Goal: Task Accomplishment & Management: Use online tool/utility

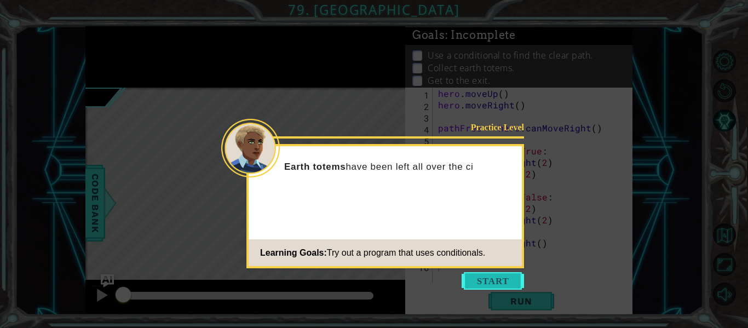
click at [482, 285] on button "Start" at bounding box center [492, 281] width 62 height 18
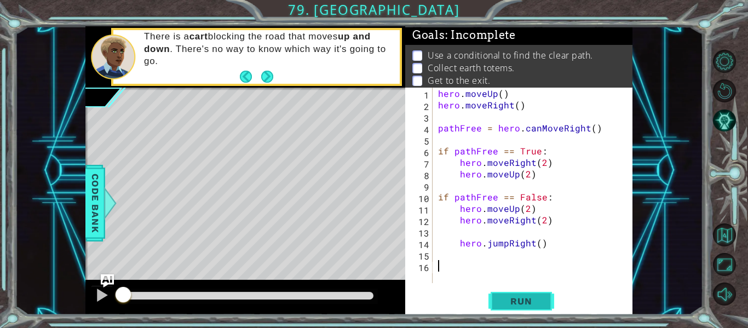
click at [498, 309] on button "Run" at bounding box center [521, 301] width 66 height 22
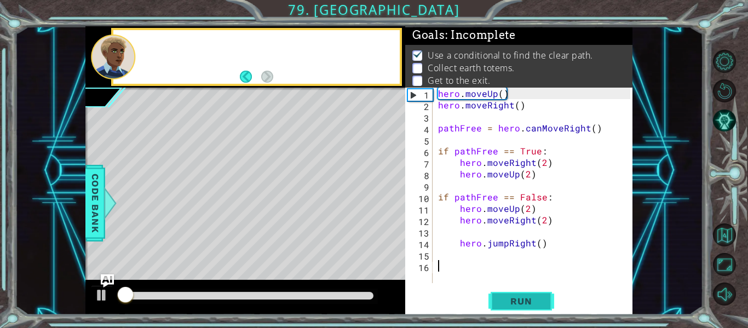
scroll to position [9, 0]
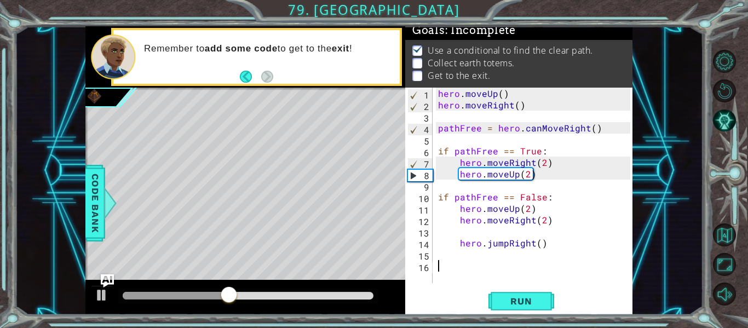
click at [541, 180] on div "hero . moveUp ( ) hero . moveRight ( ) pathFree = hero . canMoveRight ( ) if pa…" at bounding box center [536, 197] width 200 height 218
type textarea "t"
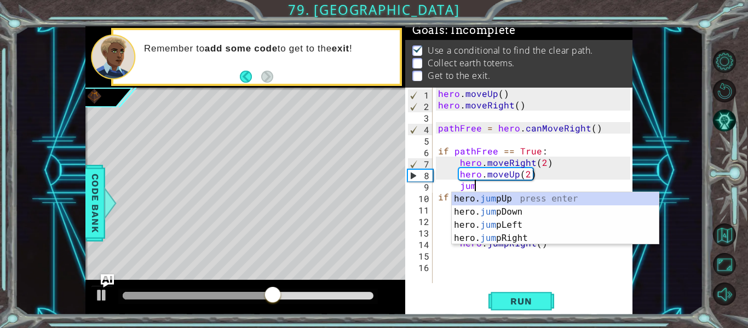
type textarea "jump"
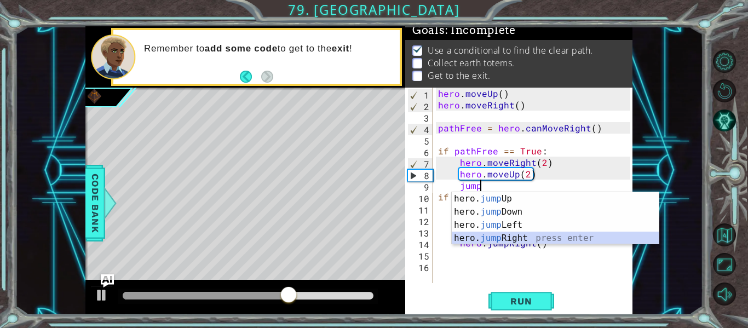
click at [518, 236] on div "hero. jump Up press enter hero. jump Down press enter hero. jump Left press ent…" at bounding box center [555, 231] width 207 height 79
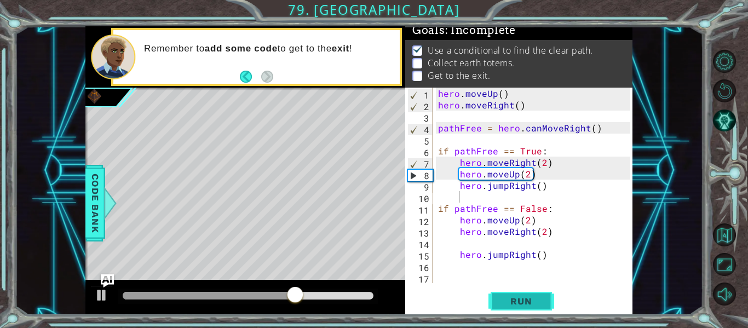
click at [521, 293] on button "Run" at bounding box center [521, 301] width 66 height 22
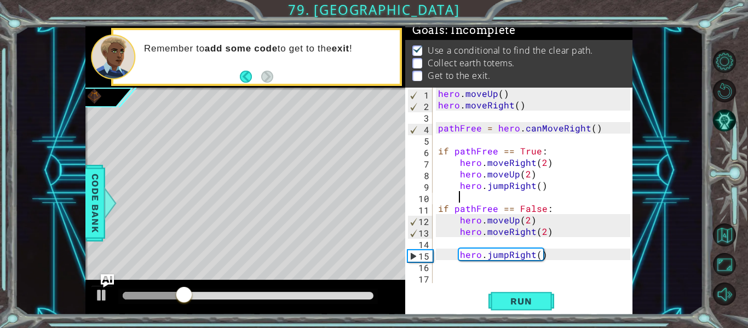
click at [451, 269] on div "hero . moveUp ( ) hero . moveRight ( ) pathFree = hero . canMoveRight ( ) if pa…" at bounding box center [536, 197] width 200 height 218
type textarea "h"
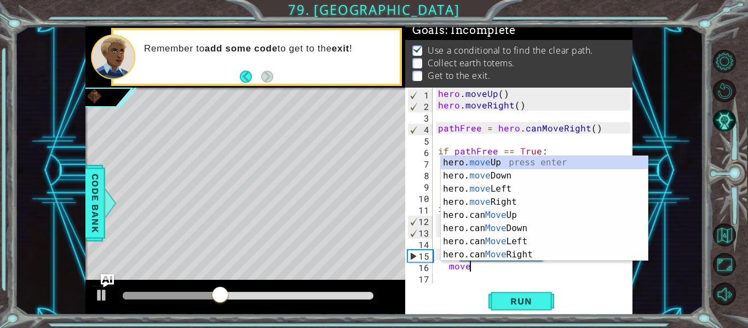
scroll to position [0, 2]
type textarea "m"
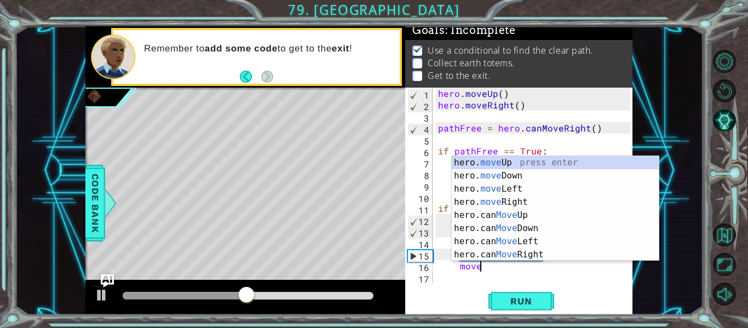
scroll to position [0, 3]
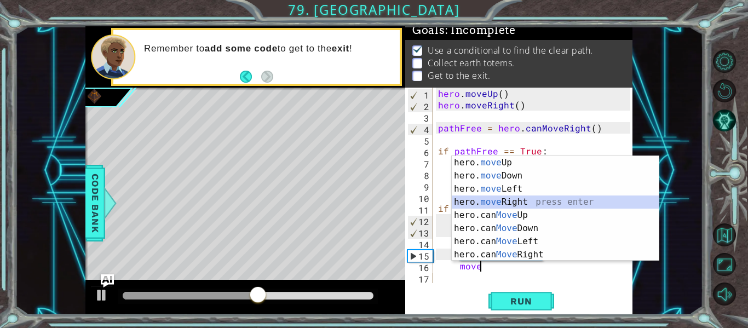
click at [494, 201] on div "hero. move Up press enter hero. move Down press enter hero. move Left press ent…" at bounding box center [555, 221] width 207 height 131
type textarea "hero.moveRight(1)"
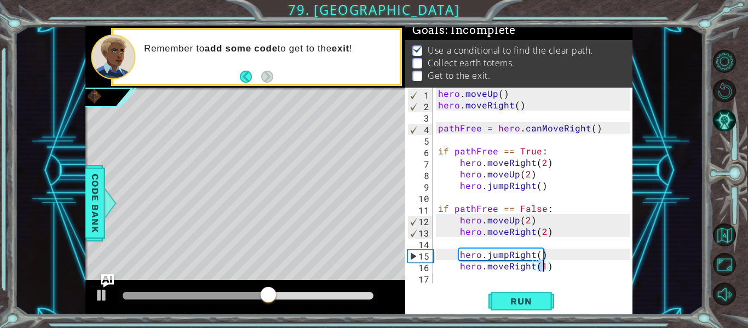
click at [465, 275] on div "hero . moveUp ( ) hero . moveRight ( ) pathFree = hero . canMoveRight ( ) if pa…" at bounding box center [536, 197] width 200 height 218
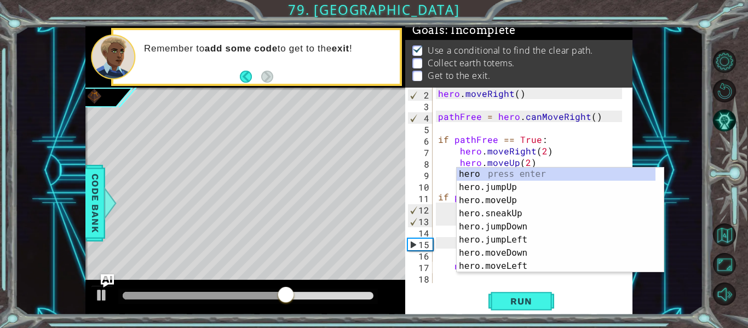
type textarea "n"
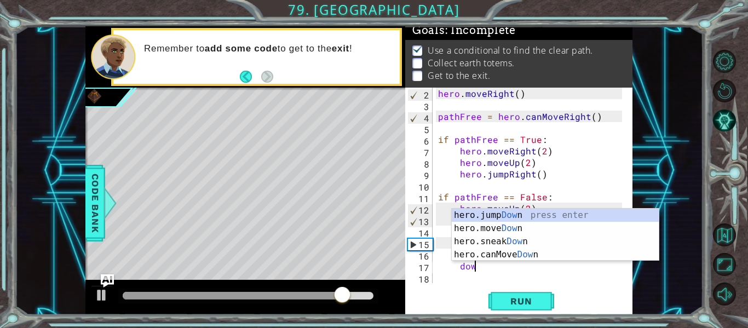
type textarea "down"
click at [502, 213] on div "hero.jump Down press enter hero.move Down press enter hero.sneak Down press ent…" at bounding box center [555, 248] width 207 height 79
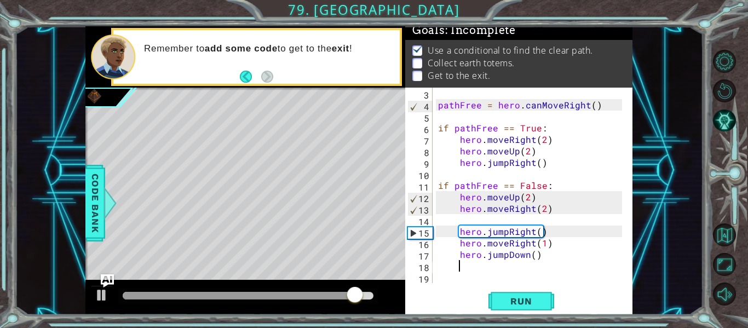
scroll to position [23, 0]
click at [519, 296] on span "Run" at bounding box center [520, 301] width 43 height 11
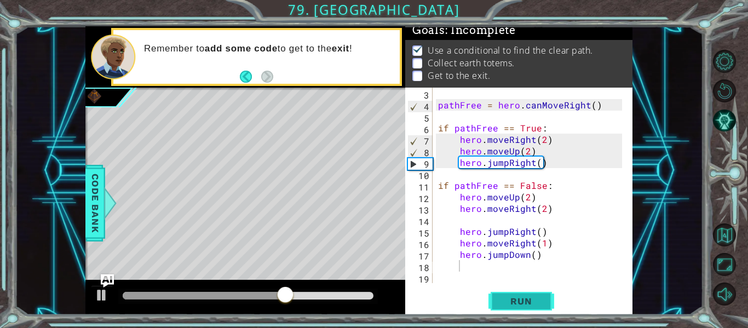
click at [519, 296] on span "Run" at bounding box center [520, 301] width 43 height 11
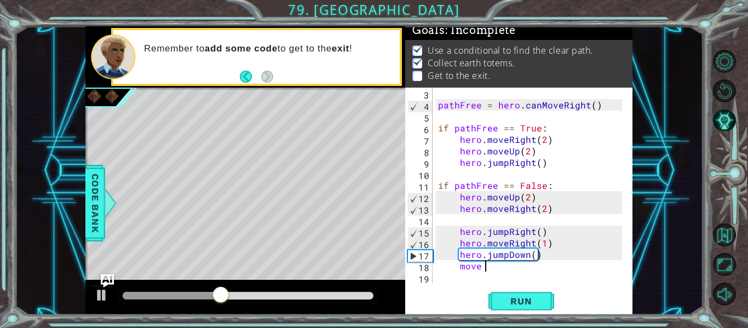
scroll to position [0, 2]
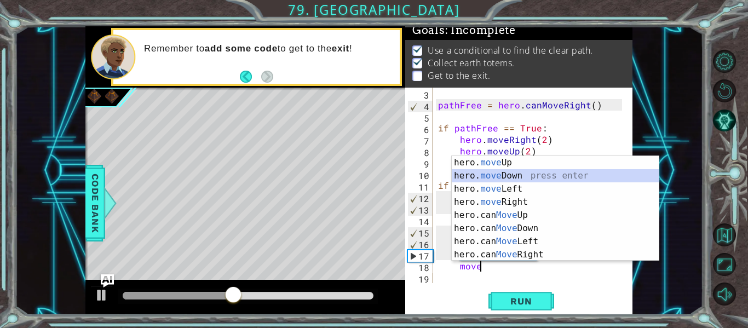
click at [495, 175] on div "hero. move Up press enter hero. move Down press enter hero. move Left press ent…" at bounding box center [555, 221] width 207 height 131
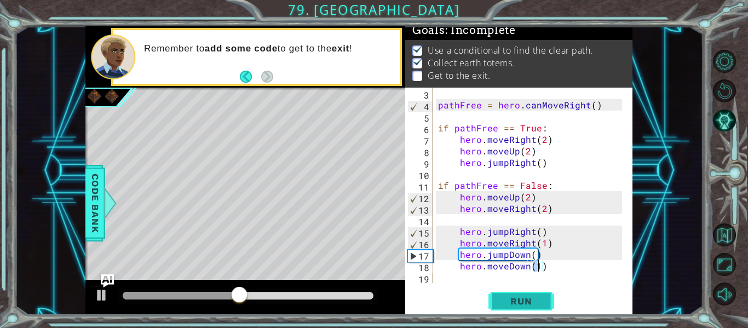
type textarea "hero.moveDown(1)"
click at [531, 307] on span "Run" at bounding box center [520, 301] width 43 height 11
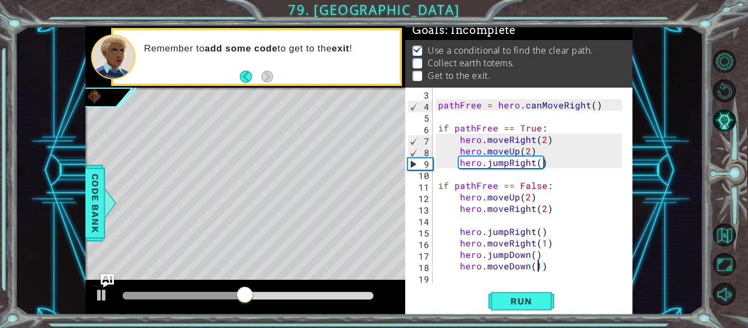
click at [459, 174] on div "pathFree = hero . canMoveRight ( ) if pathFree == True : hero . moveRight ( 2 )…" at bounding box center [532, 197] width 192 height 218
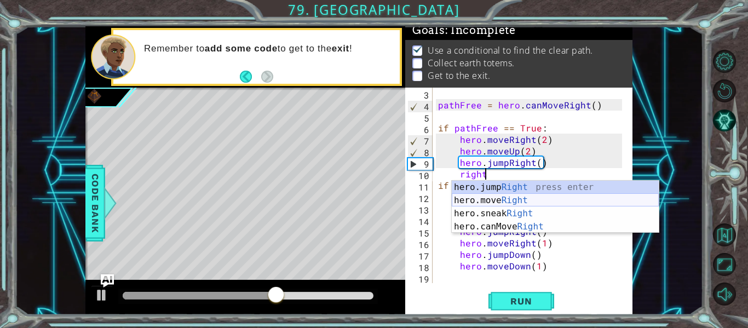
click at [480, 198] on div "hero.jump Right press enter hero.move Right press enter hero.sneak Right press …" at bounding box center [555, 220] width 207 height 79
type textarea "hero.moveRight(1)"
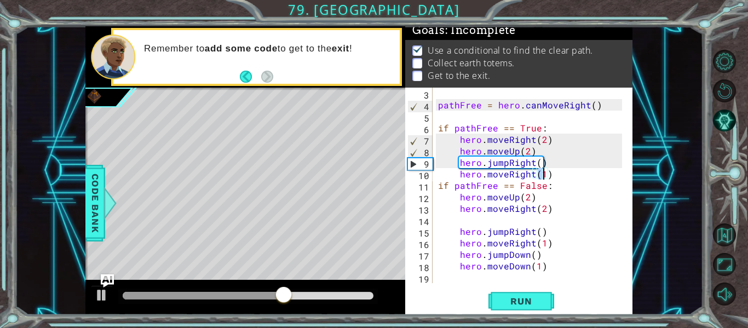
click at [550, 180] on div "pathFree = hero . canMoveRight ( ) if pathFree == True : hero . moveRight ( 2 )…" at bounding box center [532, 197] width 192 height 218
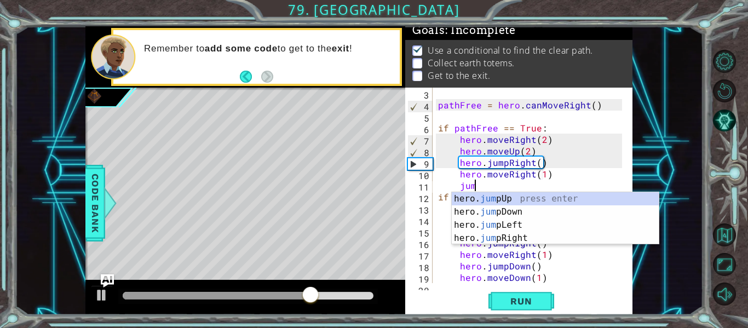
type textarea "jump"
click at [545, 208] on div "hero. jump Up press enter hero. jump Down press enter hero. jump Left press ent…" at bounding box center [555, 231] width 207 height 79
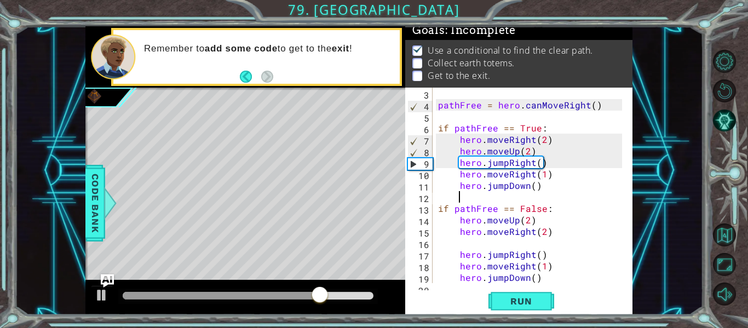
scroll to position [0, 1]
type textarea "g"
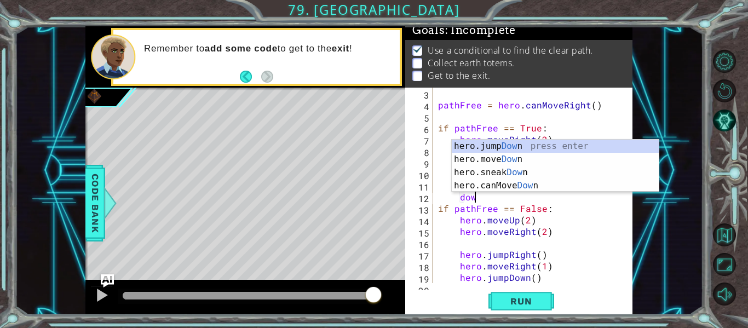
type textarea "down"
click at [490, 186] on div "hero.jump Down press enter hero.move Down press enter hero.sneak Down press ent…" at bounding box center [555, 179] width 207 height 79
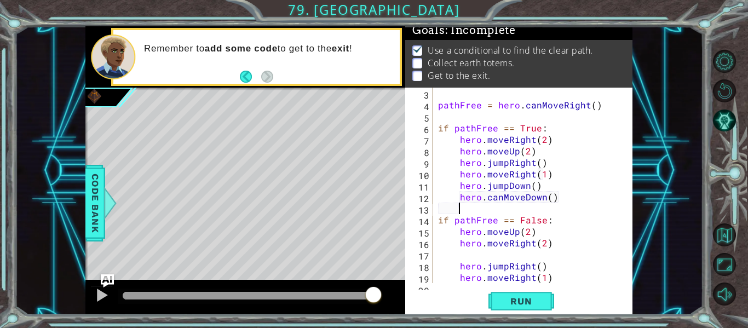
scroll to position [0, 1]
click at [501, 200] on div "pathFree = hero . canMoveRight ( ) if pathFree == True : hero . moveRight ( 2 )…" at bounding box center [532, 197] width 192 height 218
click at [520, 199] on div "pathFree = hero . canMoveRight ( ) if pathFree == True : hero . moveRight ( 2 )…" at bounding box center [532, 197] width 192 height 218
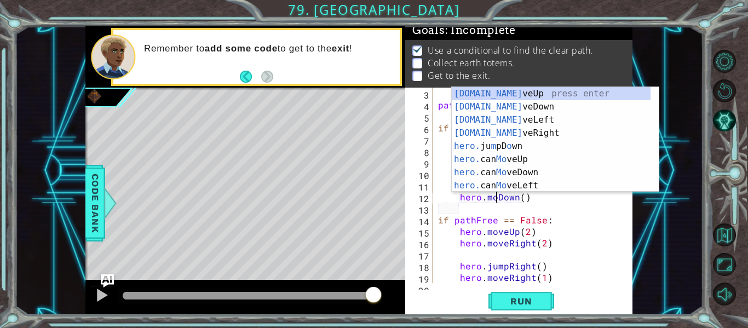
scroll to position [0, 4]
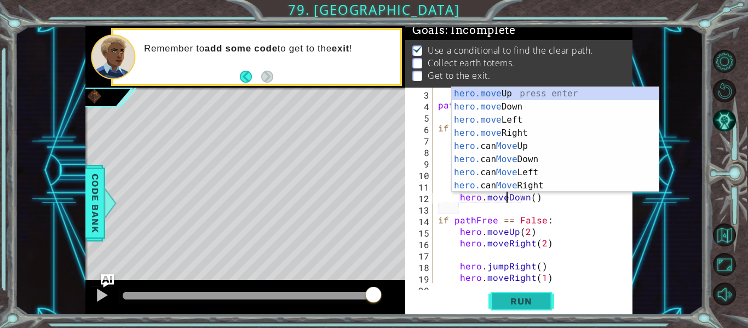
type textarea "hero.moveDown()"
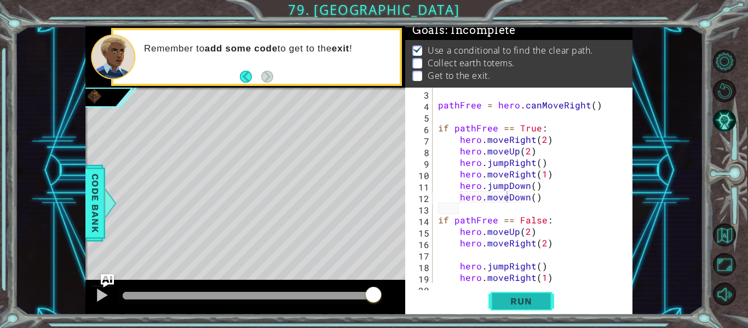
click at [507, 309] on button "Run" at bounding box center [521, 301] width 66 height 22
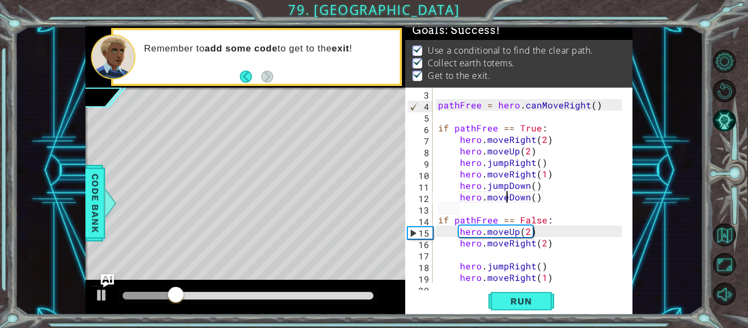
scroll to position [19, 0]
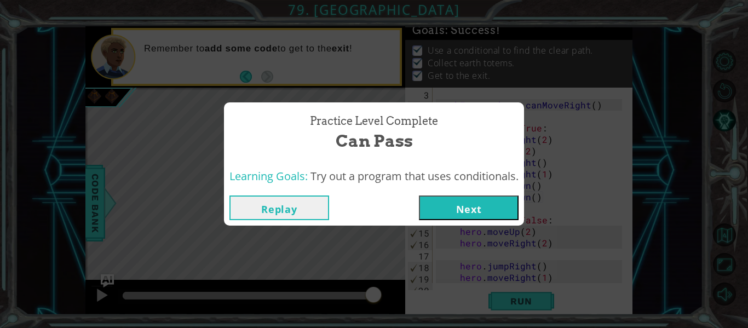
click at [472, 198] on button "Next" at bounding box center [469, 207] width 100 height 25
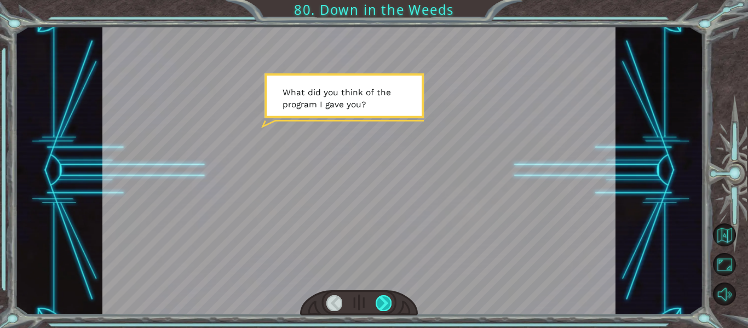
click at [378, 296] on div at bounding box center [383, 302] width 16 height 15
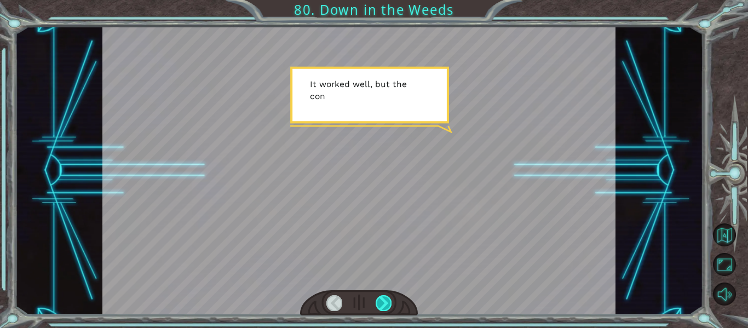
click at [381, 308] on div at bounding box center [383, 302] width 16 height 15
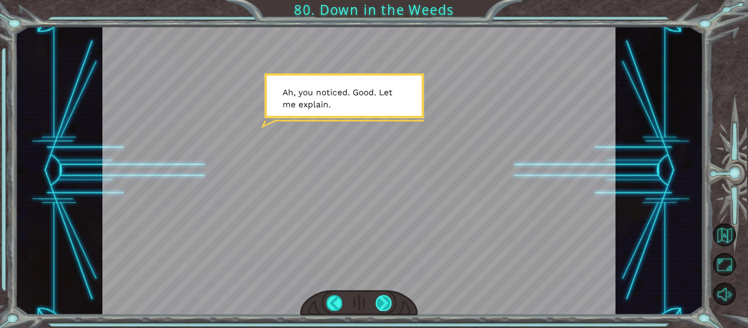
click at [388, 300] on div at bounding box center [383, 302] width 16 height 15
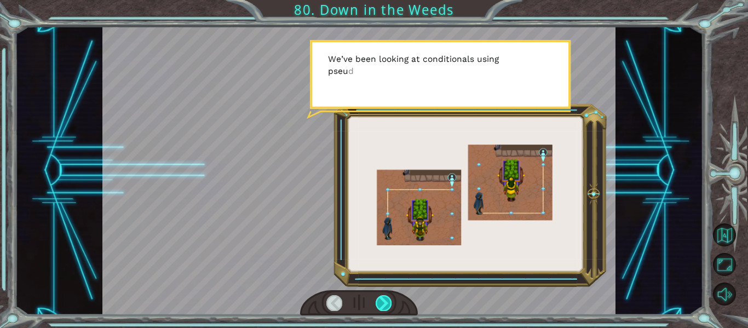
click at [388, 300] on div at bounding box center [383, 302] width 16 height 15
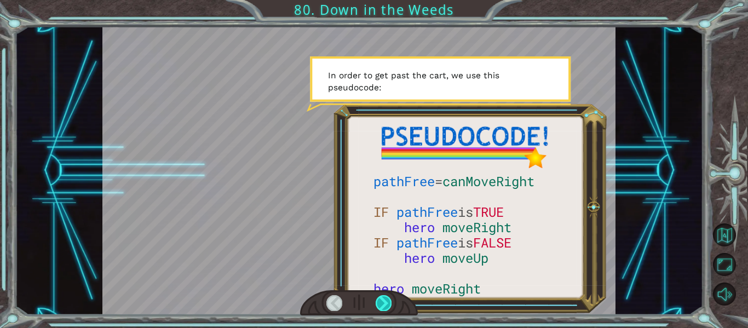
click at [388, 300] on div at bounding box center [383, 302] width 16 height 15
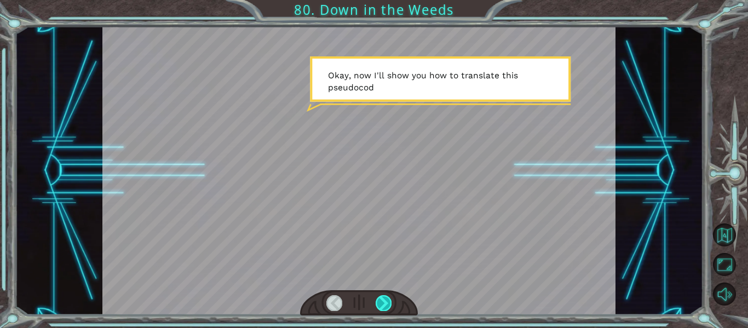
click at [388, 300] on div at bounding box center [383, 302] width 16 height 15
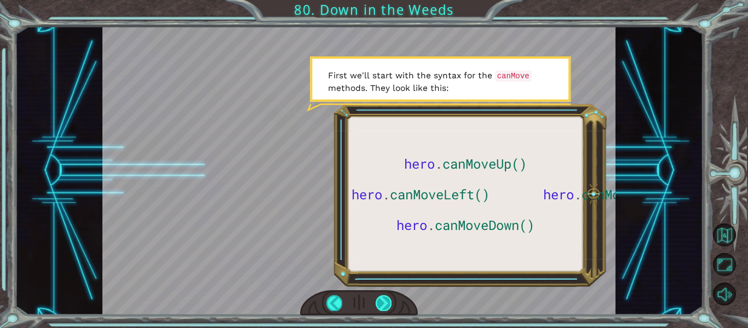
click at [387, 300] on div at bounding box center [383, 302] width 16 height 15
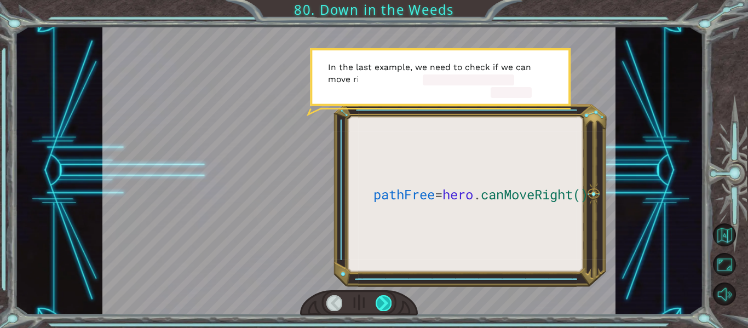
click at [387, 300] on div at bounding box center [383, 302] width 16 height 15
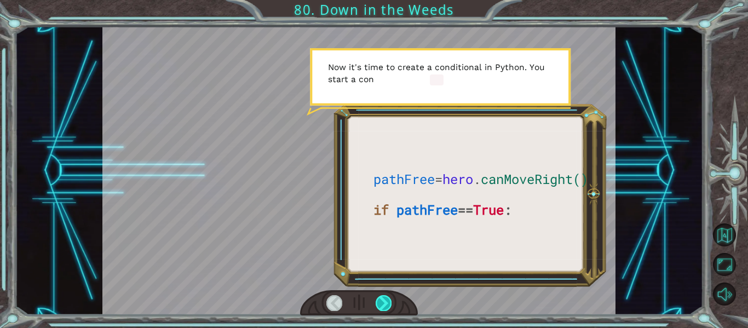
click at [388, 300] on div at bounding box center [383, 302] width 16 height 15
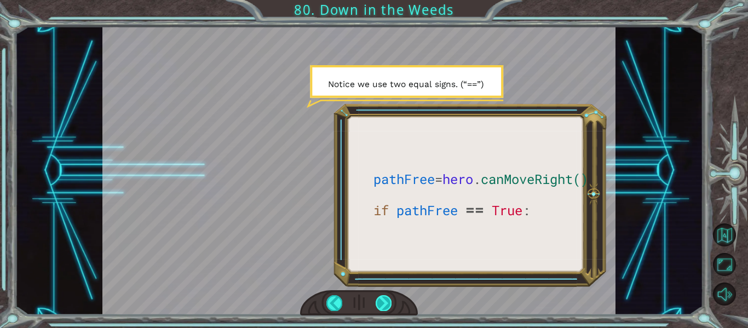
click at [388, 300] on div at bounding box center [383, 302] width 16 height 15
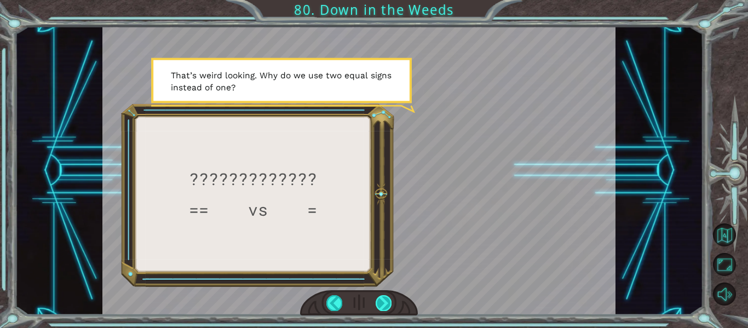
click at [380, 303] on div at bounding box center [383, 302] width 16 height 15
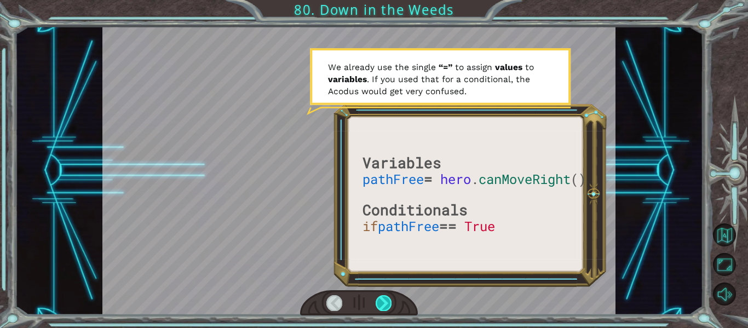
click at [380, 303] on div at bounding box center [383, 302] width 16 height 15
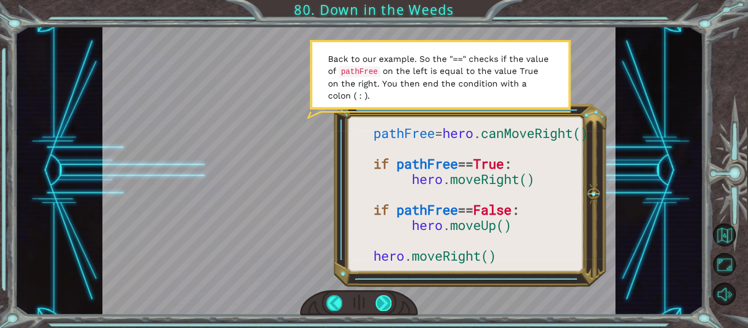
click at [383, 299] on div at bounding box center [383, 302] width 16 height 15
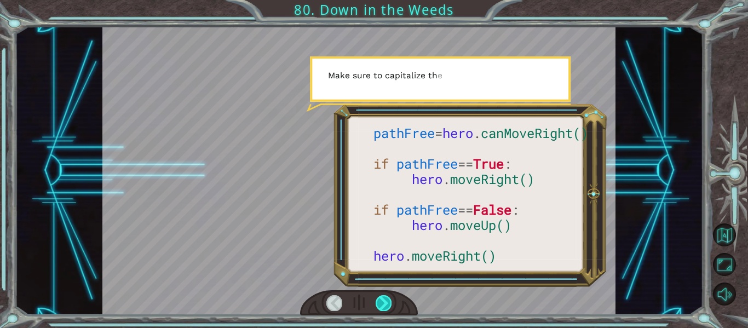
click at [383, 299] on div at bounding box center [383, 302] width 16 height 15
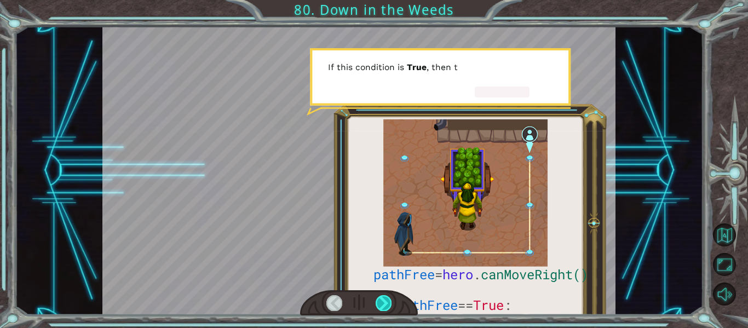
click at [383, 299] on div at bounding box center [383, 302] width 16 height 15
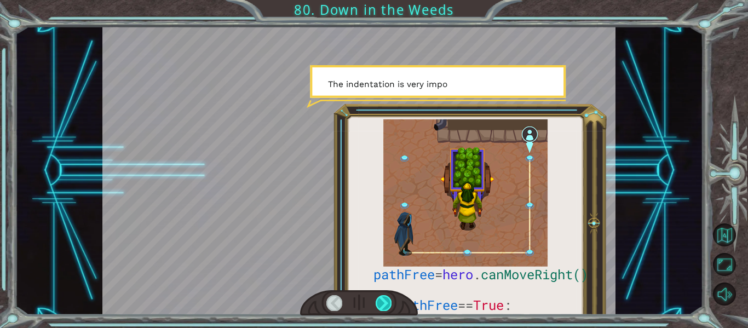
click at [388, 302] on div at bounding box center [383, 302] width 16 height 15
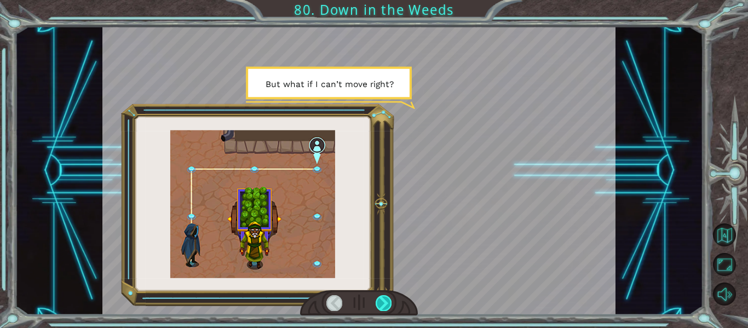
click at [388, 303] on div at bounding box center [383, 302] width 16 height 15
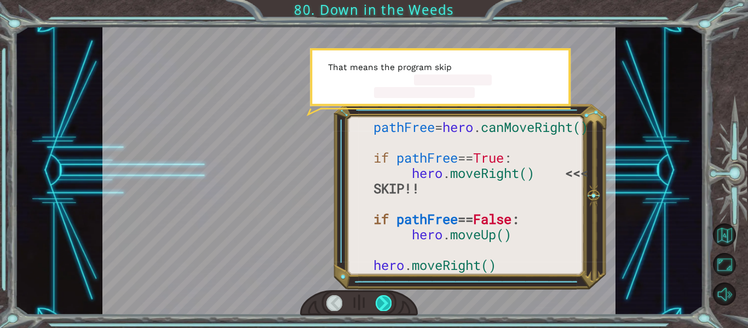
click at [388, 302] on div at bounding box center [383, 302] width 16 height 15
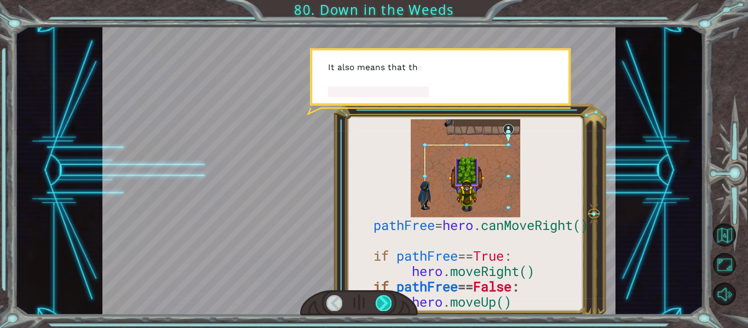
click at [389, 310] on div at bounding box center [383, 302] width 16 height 15
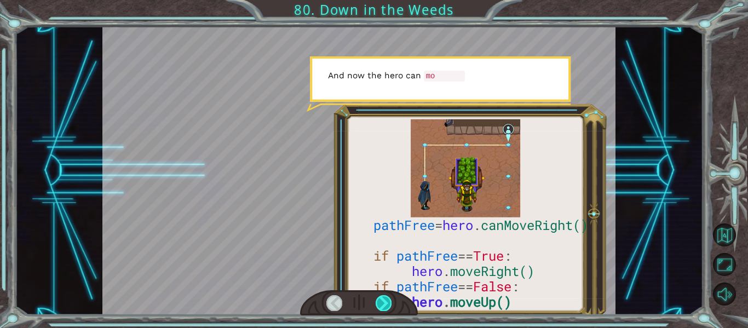
click at [385, 302] on div at bounding box center [383, 302] width 16 height 15
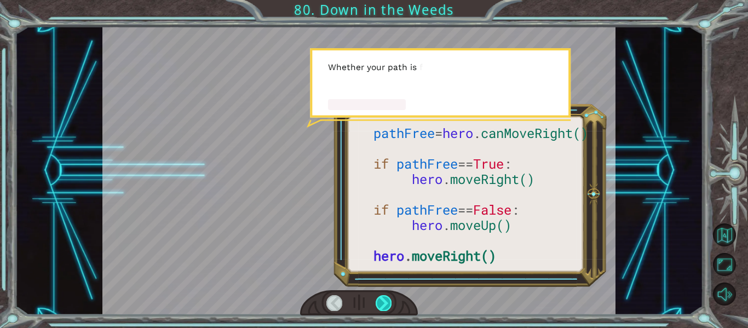
click at [385, 303] on div at bounding box center [383, 302] width 16 height 15
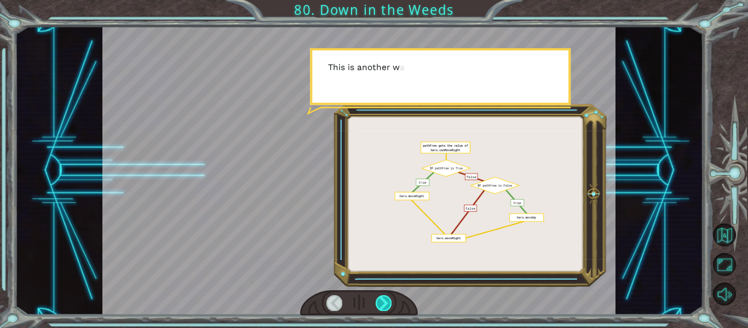
click at [383, 299] on div at bounding box center [383, 302] width 16 height 15
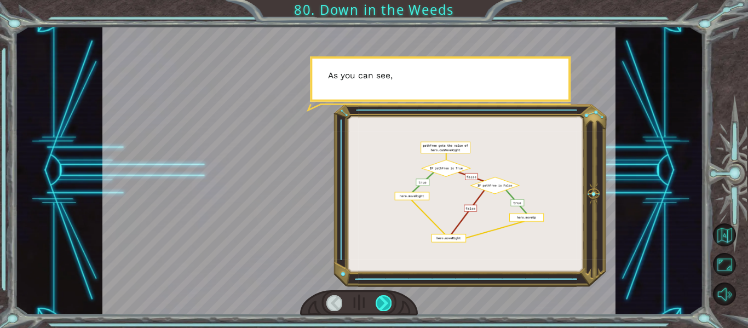
click at [381, 299] on div at bounding box center [383, 302] width 16 height 15
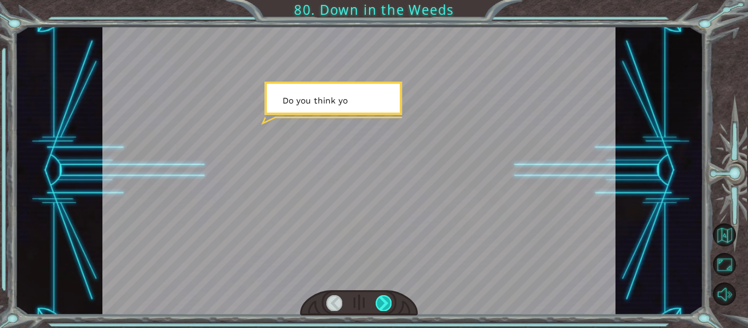
click at [381, 302] on div at bounding box center [383, 302] width 16 height 15
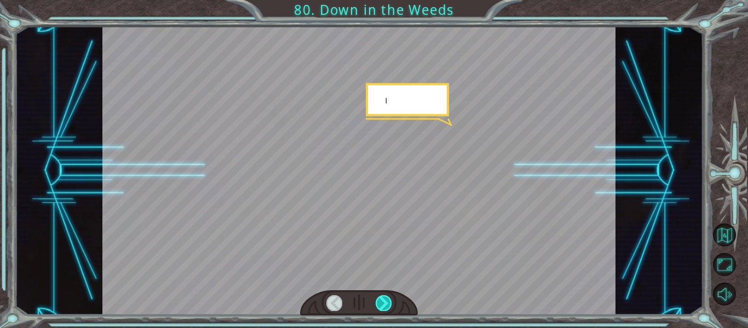
click at [381, 302] on div at bounding box center [383, 302] width 16 height 15
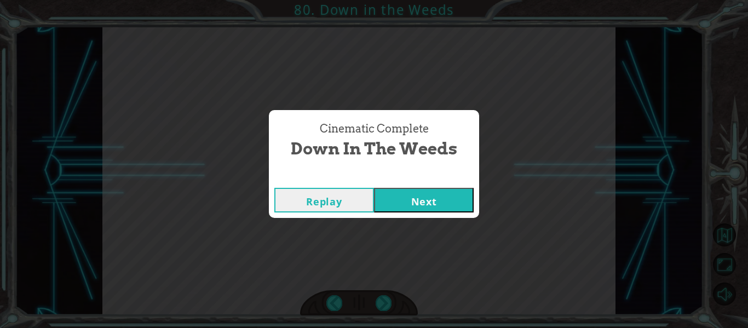
click at [380, 303] on div "Cinematic Complete Down in the Weeds Replay Next" at bounding box center [374, 164] width 748 height 328
click at [420, 205] on button "Next" at bounding box center [424, 200] width 100 height 25
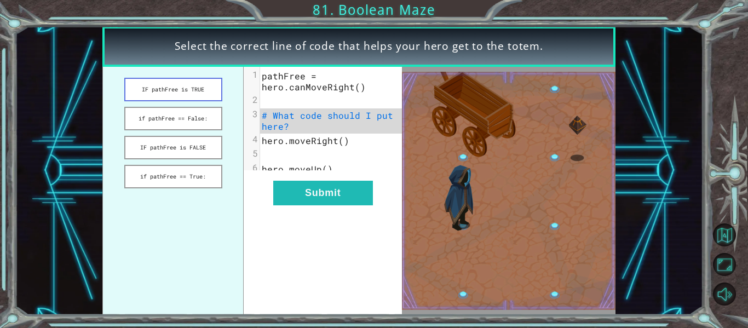
click at [187, 89] on button "IF pathFree is TRUE" at bounding box center [173, 90] width 98 height 24
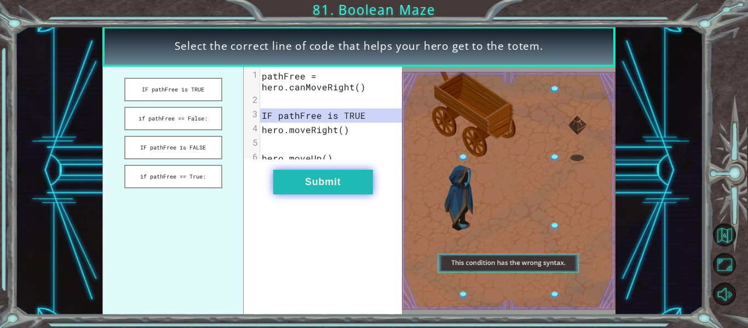
click at [308, 179] on button "Submit" at bounding box center [323, 182] width 100 height 25
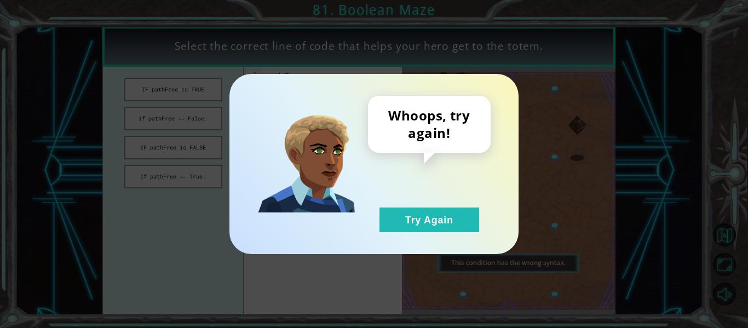
click at [417, 203] on div "Whoops, try again! Try Again" at bounding box center [429, 164] width 123 height 136
click at [400, 240] on div "Whoops, try again! Try Again" at bounding box center [373, 164] width 289 height 180
click at [408, 225] on button "Try Again" at bounding box center [429, 219] width 100 height 25
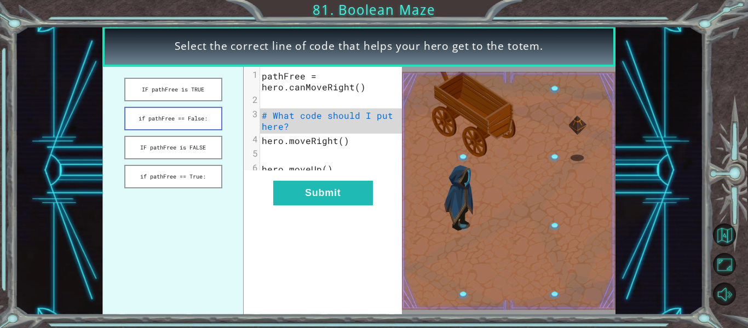
click at [202, 129] on button "if pathFree == False:" at bounding box center [173, 119] width 98 height 24
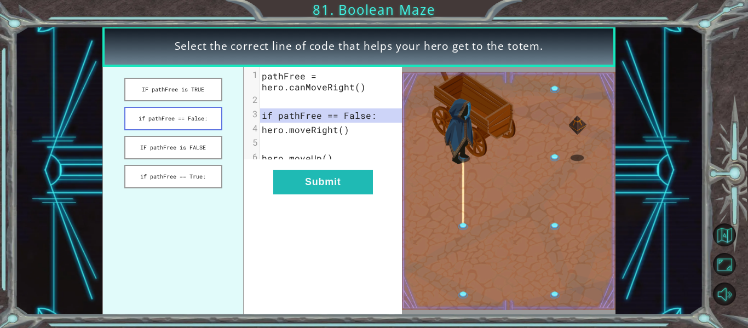
click at [205, 130] on button "if pathFree == False:" at bounding box center [173, 119] width 98 height 24
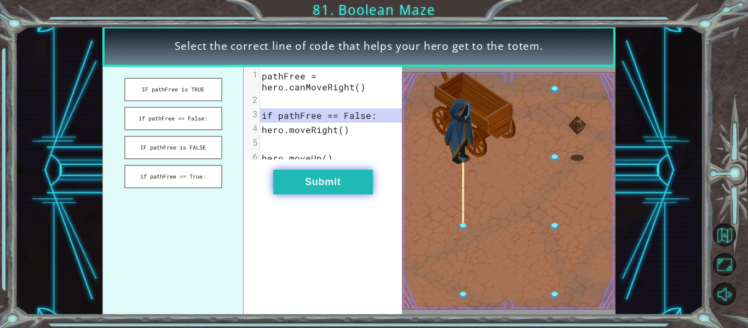
click at [304, 183] on button "Submit" at bounding box center [323, 182] width 100 height 25
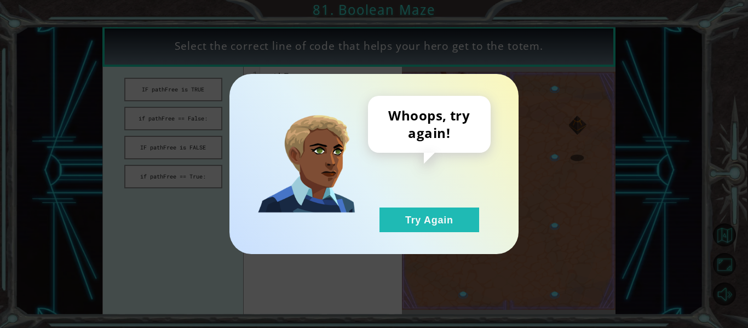
click at [472, 239] on div "Whoops, try again! Try Again" at bounding box center [373, 164] width 289 height 180
click at [422, 241] on div "Whoops, try again! Try Again" at bounding box center [373, 164] width 289 height 180
click at [413, 237] on div "Whoops, try again! Try Again" at bounding box center [373, 164] width 289 height 180
click at [446, 219] on button "Try Again" at bounding box center [429, 219] width 100 height 25
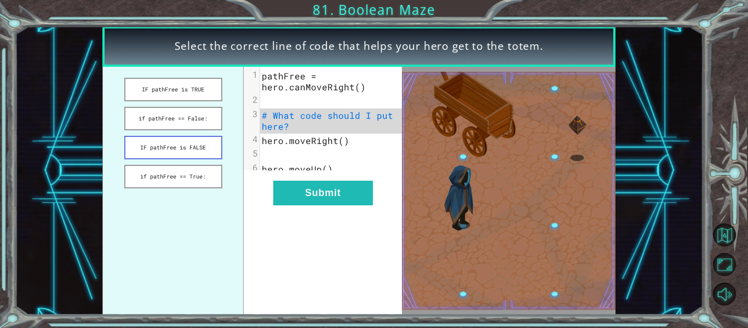
click at [167, 142] on button "IF pathFree is FALSE" at bounding box center [173, 148] width 98 height 24
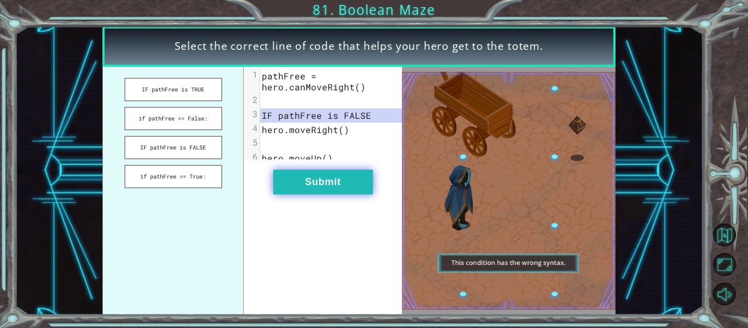
click at [344, 186] on button "Submit" at bounding box center [323, 182] width 100 height 25
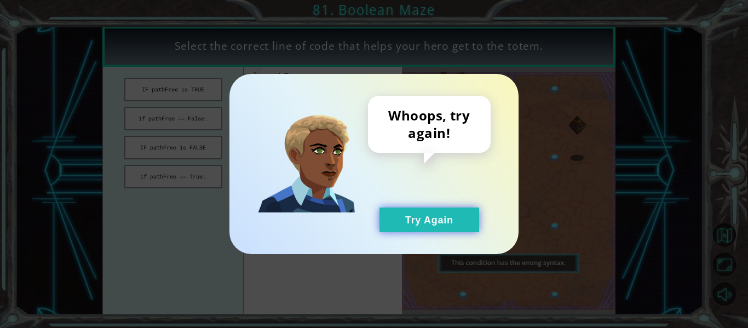
click at [433, 219] on button "Try Again" at bounding box center [429, 219] width 100 height 25
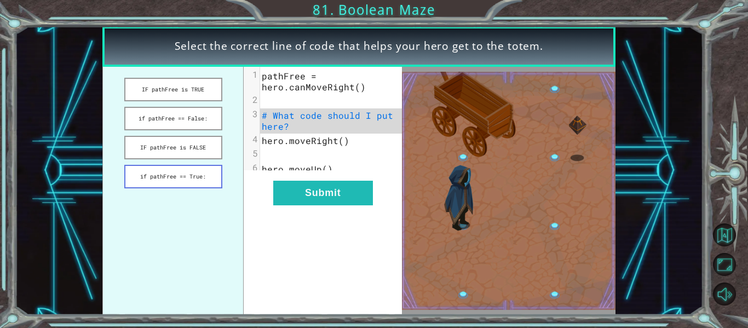
click at [206, 177] on button "if pathFree == True:" at bounding box center [173, 177] width 98 height 24
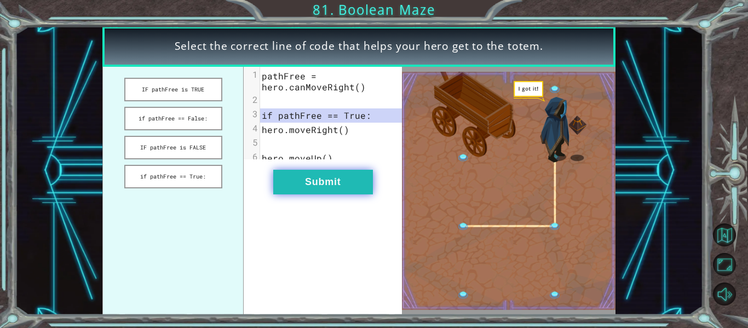
click at [300, 190] on button "Submit" at bounding box center [323, 182] width 100 height 25
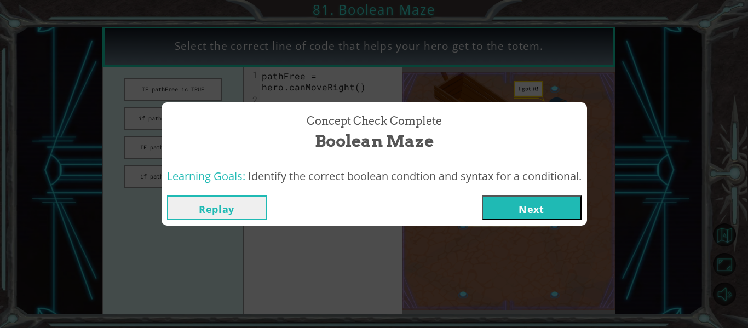
click at [560, 211] on button "Next" at bounding box center [532, 207] width 100 height 25
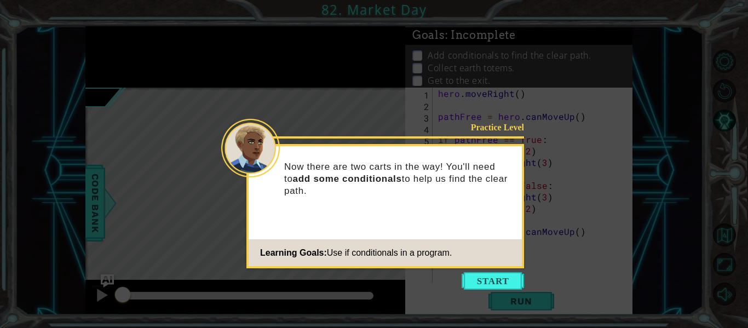
click at [693, 264] on icon at bounding box center [374, 164] width 748 height 328
click at [477, 269] on icon at bounding box center [374, 164] width 748 height 328
click at [479, 276] on button "Start" at bounding box center [492, 281] width 62 height 18
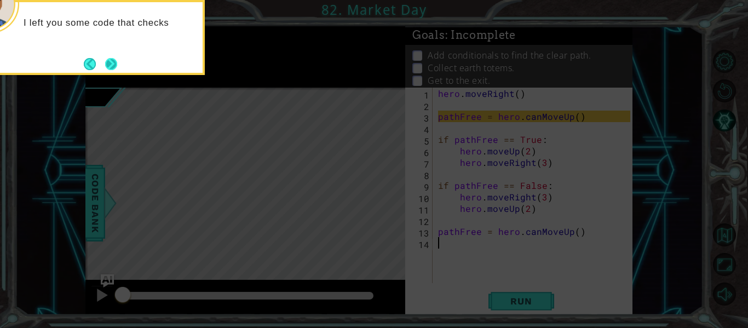
click at [111, 66] on button "Next" at bounding box center [111, 63] width 13 height 13
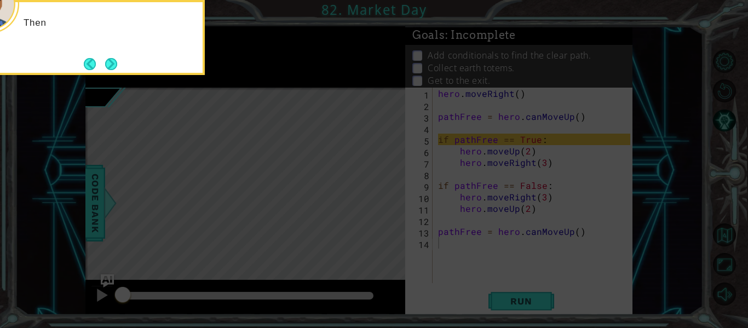
click at [111, 66] on button "Next" at bounding box center [111, 64] width 12 height 12
click at [111, 66] on button "Next" at bounding box center [111, 63] width 13 height 13
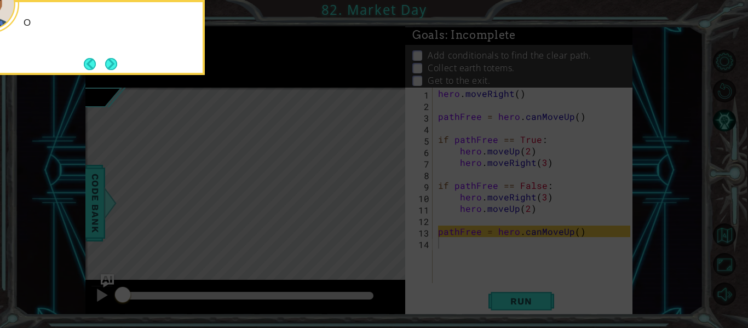
click at [111, 66] on button "Next" at bounding box center [110, 63] width 15 height 15
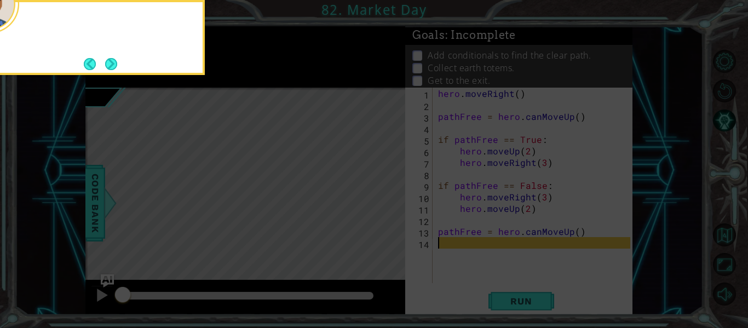
click at [111, 66] on button "Next" at bounding box center [111, 64] width 12 height 12
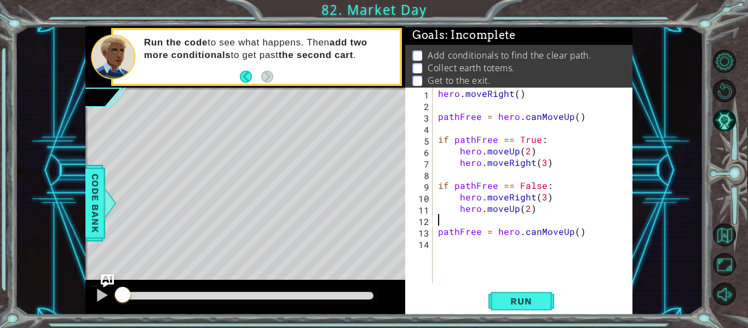
click at [519, 225] on div "hero . moveRight ( ) pathFree = hero . canMoveUp ( ) if pathFree == True : hero…" at bounding box center [536, 197] width 200 height 218
click at [540, 299] on span "Run" at bounding box center [520, 301] width 43 height 11
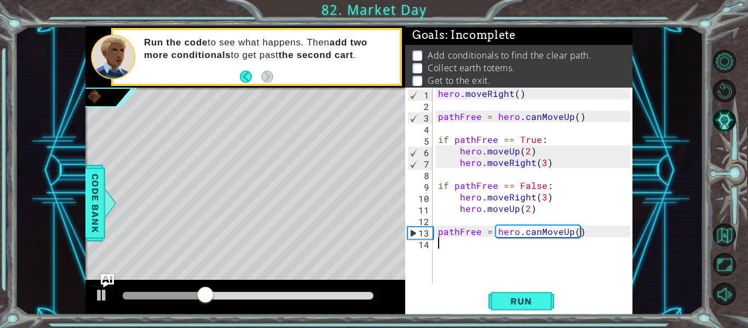
click at [453, 241] on div "hero . moveRight ( ) pathFree = hero . canMoveUp ( ) if pathFree == True : hero…" at bounding box center [536, 197] width 200 height 218
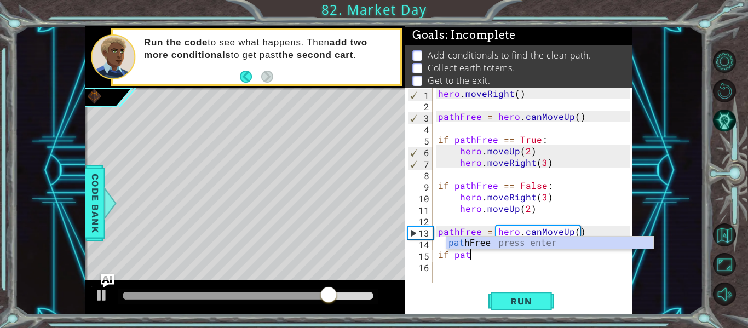
scroll to position [0, 2]
click at [453, 241] on div "path Free press enter" at bounding box center [549, 255] width 207 height 39
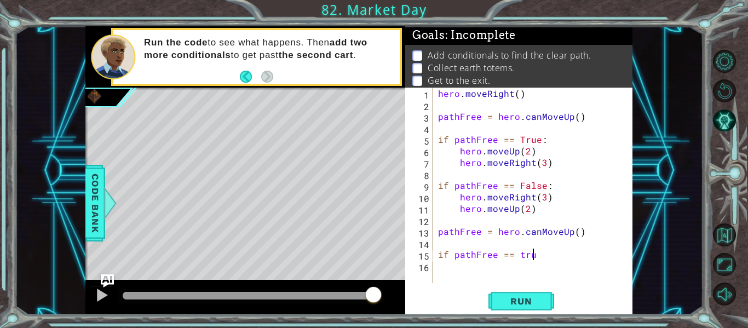
scroll to position [0, 5]
type textarea "if pathFree == true:"
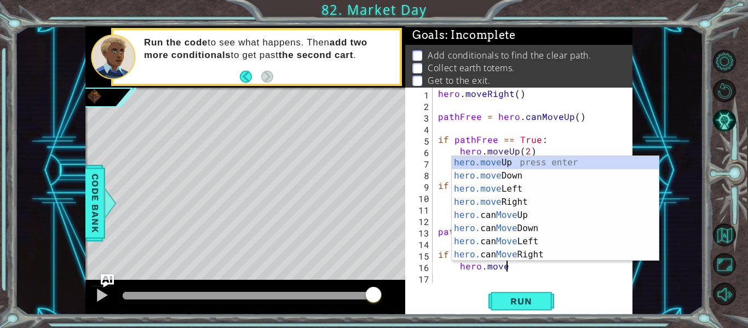
scroll to position [0, 4]
click at [472, 163] on div "hero.move Up press enter hero.move Down press enter hero.move Left press enter …" at bounding box center [555, 221] width 207 height 131
type textarea "hero.moveUp(1)"
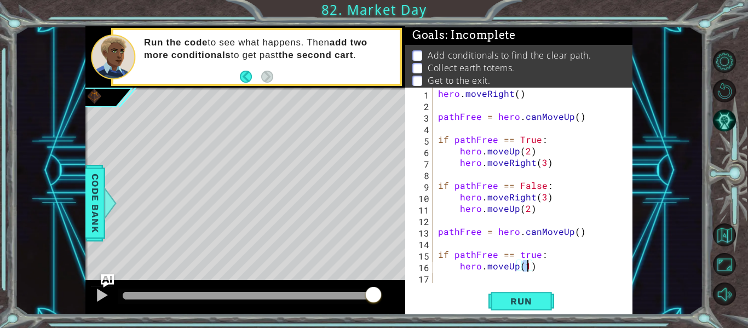
click at [463, 274] on div "hero . moveRight ( ) pathFree = hero . canMoveUp ( ) if pathFree == True : hero…" at bounding box center [536, 197] width 200 height 218
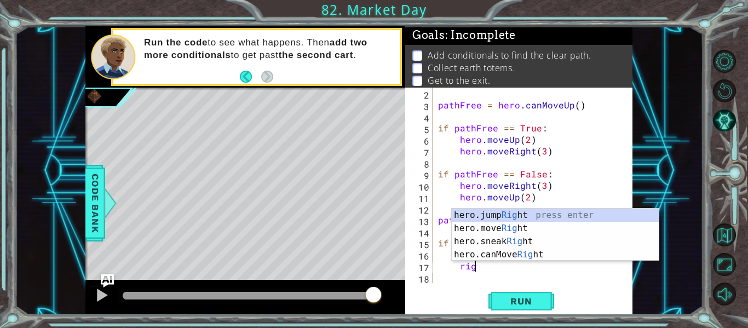
scroll to position [0, 2]
click at [509, 225] on div "hero.jump Right press enter hero.move Right press enter hero.sneak Right press …" at bounding box center [555, 248] width 207 height 79
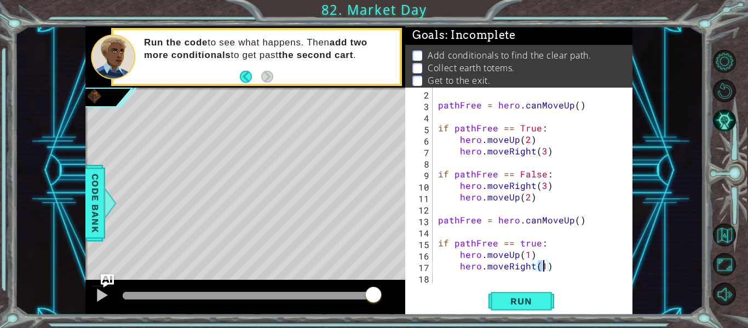
type textarea "hero.moveRight(3)"
click at [571, 268] on div "pathFree = hero . canMoveUp ( ) if pathFree == True : hero . moveUp ( 2 ) hero …" at bounding box center [532, 197] width 192 height 218
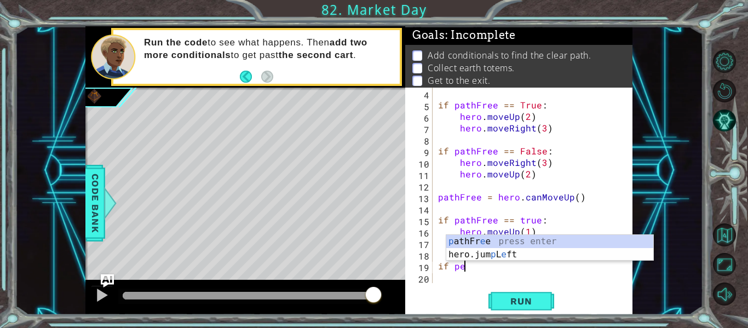
scroll to position [0, 1]
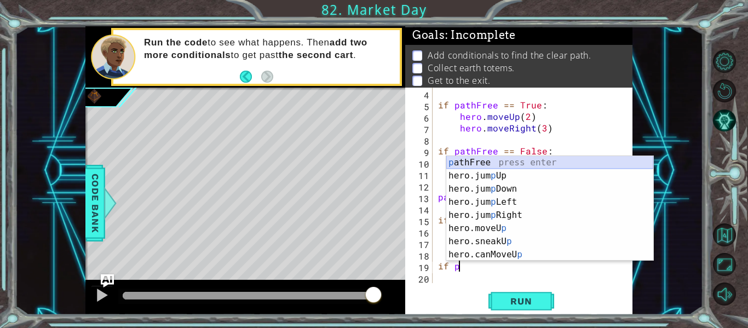
click at [498, 159] on div "p athFree press enter hero.jum p Up press enter hero.jum p Down press enter her…" at bounding box center [549, 221] width 207 height 131
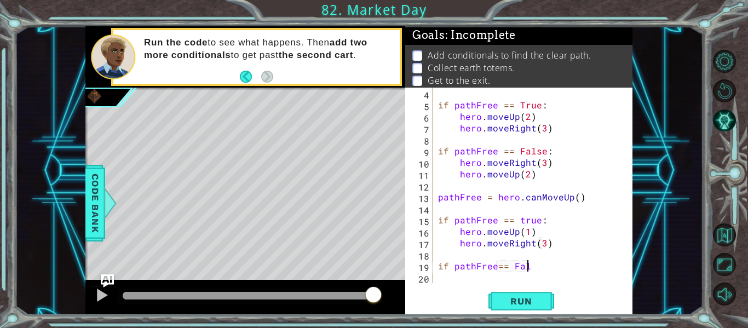
scroll to position [0, 5]
type textarea "if pathFree== False"
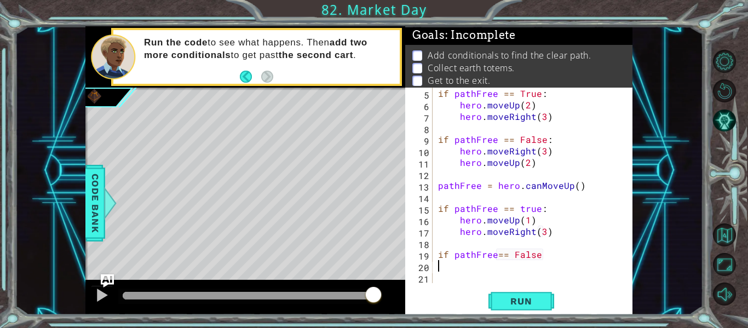
scroll to position [46, 0]
type textarea "g"
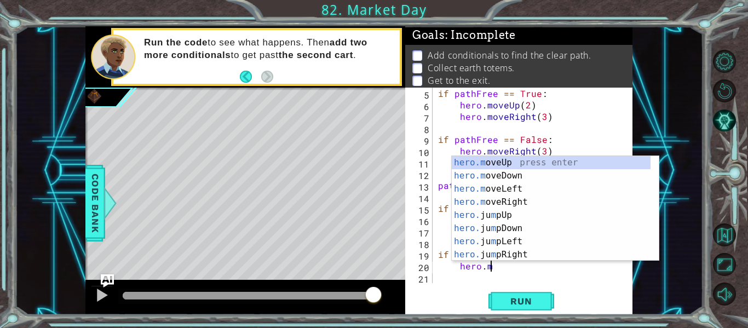
scroll to position [0, 3]
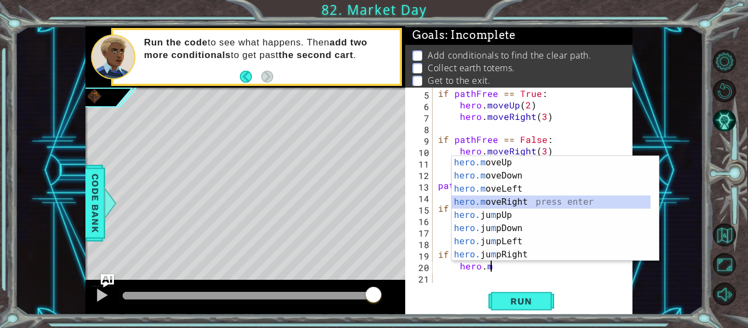
click at [516, 201] on div "hero.m oveUp press enter hero.m oveDown press enter hero.m oveLeft press enter …" at bounding box center [551, 221] width 199 height 131
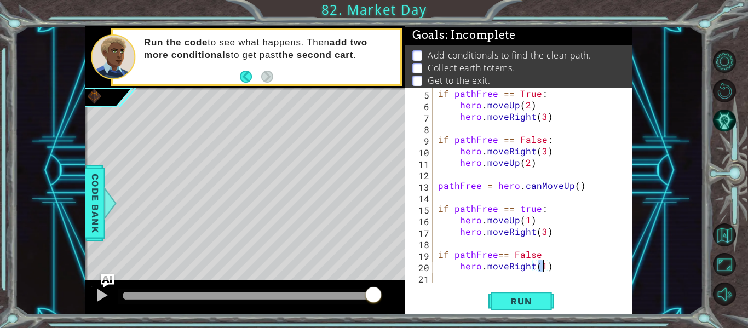
type textarea "hero.moveRight(2)"
click at [458, 274] on div "if pathFree == True : hero . moveUp ( 2 ) hero . moveRight ( 3 ) if pathFree ==…" at bounding box center [532, 197] width 192 height 218
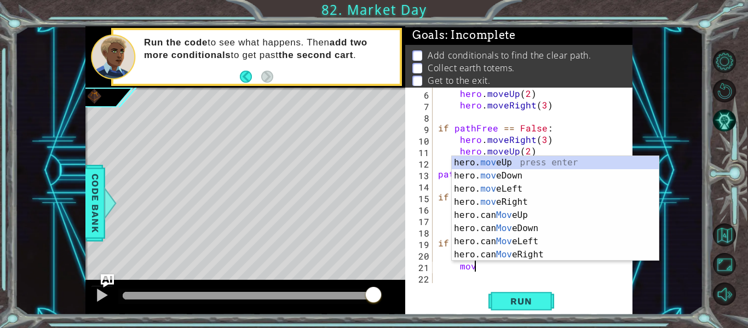
scroll to position [0, 2]
click at [523, 157] on div "hero. move Up press enter hero. move Down press enter hero. move Left press ent…" at bounding box center [555, 221] width 207 height 131
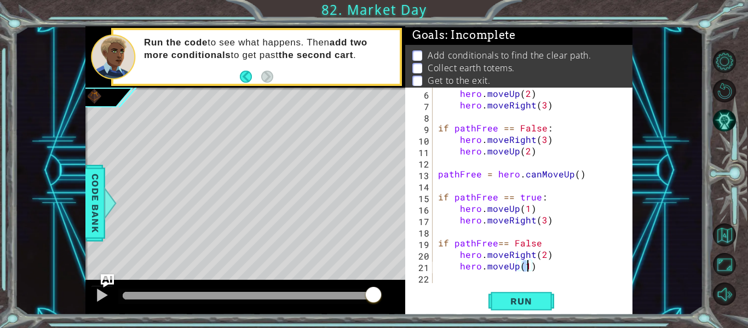
type textarea "hero.moveUp(2)"
click at [544, 268] on div "hero . moveUp ( 2 ) hero . moveRight ( 3 ) if pathFree == False : hero . moveRi…" at bounding box center [532, 197] width 192 height 218
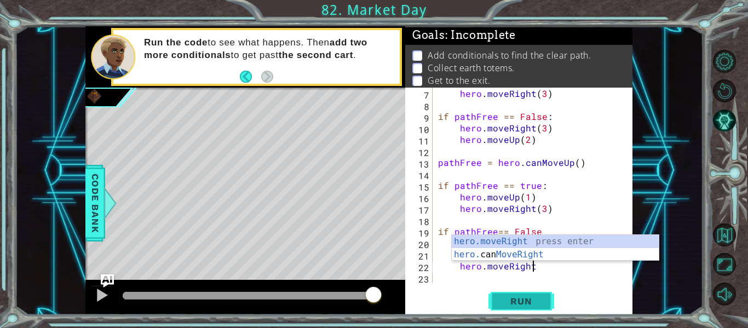
type textarea "hero.moveRight(1)"
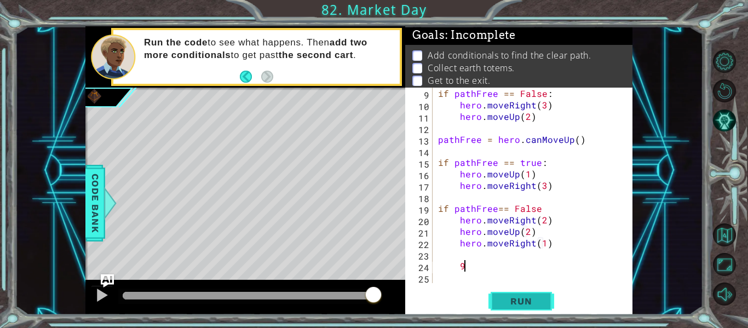
scroll to position [92, 0]
type textarea "9"
click at [535, 298] on span "Run" at bounding box center [520, 301] width 43 height 11
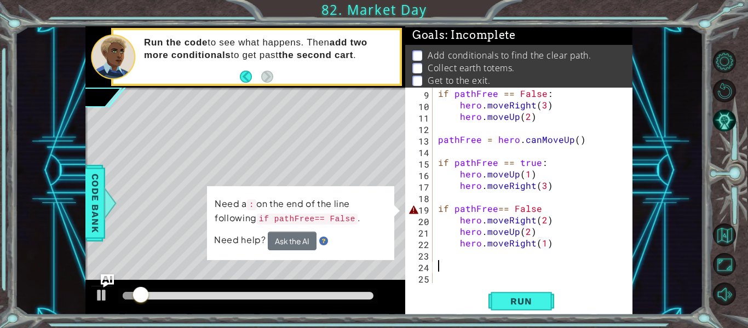
click at [495, 206] on div "if pathFree == False : hero . moveRight ( 3 ) hero . moveUp ( 2 ) pathFree = he…" at bounding box center [532, 197] width 192 height 218
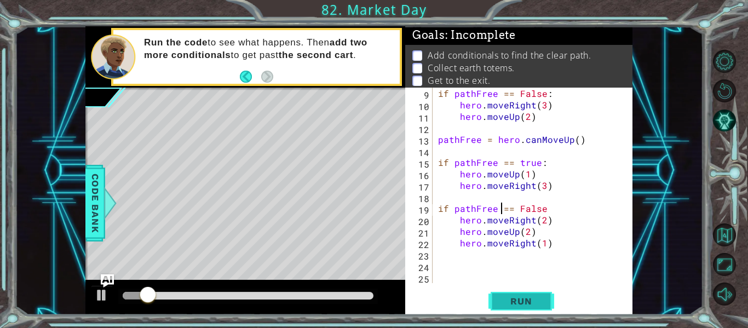
click at [514, 305] on span "Run" at bounding box center [520, 301] width 43 height 11
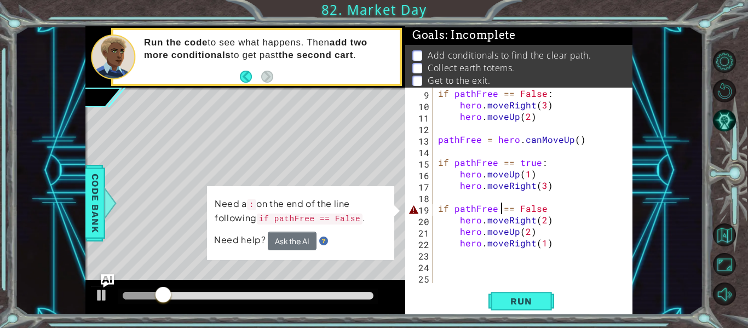
click at [437, 210] on div "if pathFree == False : hero . moveRight ( 3 ) hero . moveUp ( 2 ) pathFree = he…" at bounding box center [532, 197] width 192 height 218
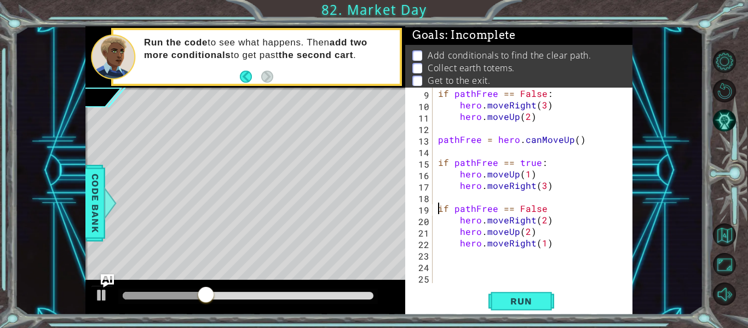
click at [541, 212] on div "if pathFree == False : hero . moveRight ( 3 ) hero . moveUp ( 2 ) pathFree = he…" at bounding box center [532, 197] width 192 height 218
click at [527, 303] on span "Run" at bounding box center [520, 301] width 43 height 11
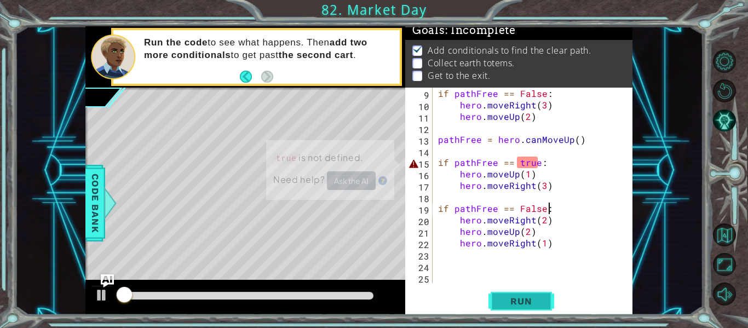
scroll to position [9, 0]
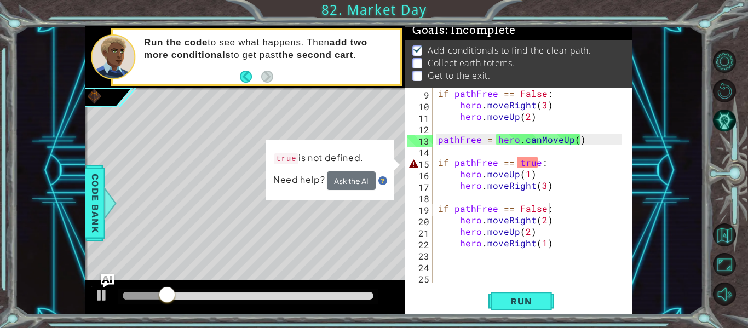
drag, startPoint x: 527, startPoint y: 303, endPoint x: 536, endPoint y: 172, distance: 131.7
click at [536, 172] on div "if pathFree == False: 9 10 11 12 13 14 15 16 17 18 19 20 21 22 23 24 25 if path…" at bounding box center [518, 201] width 227 height 227
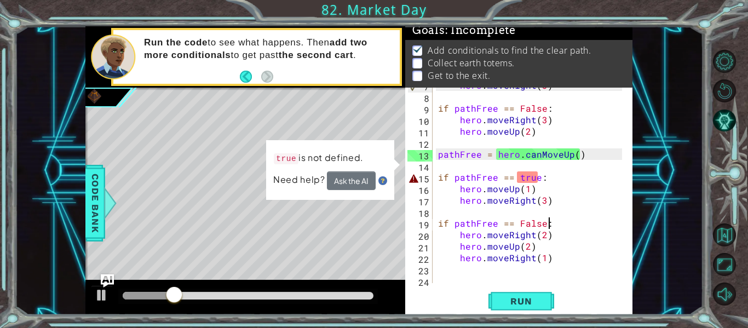
scroll to position [92, 0]
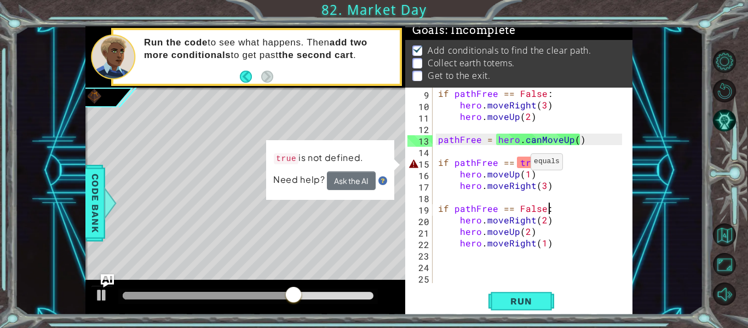
click at [519, 163] on div "if pathFree == False : hero . moveRight ( 3 ) hero . moveUp ( 2 ) pathFree = he…" at bounding box center [532, 197] width 192 height 218
click at [522, 159] on div "if pathFree == False : hero . moveRight ( 3 ) hero . moveUp ( 2 ) pathFree = he…" at bounding box center [532, 197] width 192 height 218
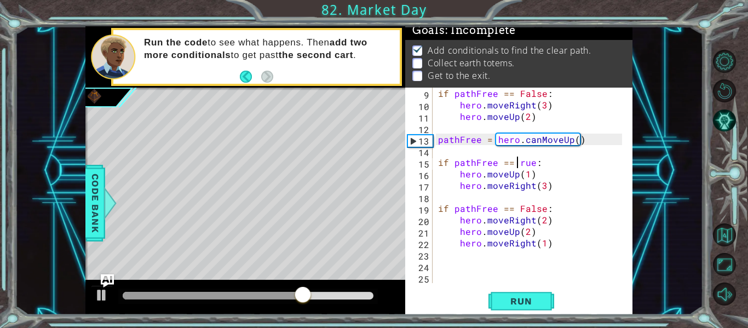
scroll to position [0, 5]
click at [527, 297] on span "Run" at bounding box center [520, 301] width 43 height 11
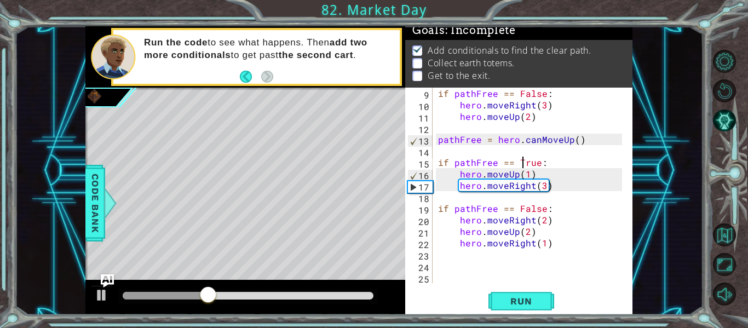
click at [525, 178] on div "if pathFree == False : hero . moveRight ( 3 ) hero . moveUp ( 2 ) pathFree = he…" at bounding box center [532, 197] width 192 height 218
type textarea "hero.moveUp(2)"
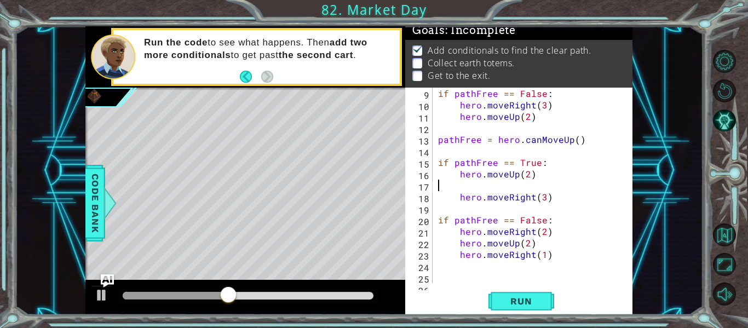
scroll to position [0, 0]
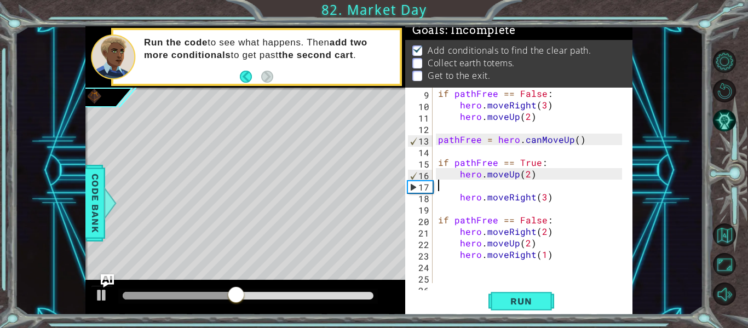
click at [446, 188] on div "if pathFree == False : hero . moveRight ( 3 ) hero . moveUp ( 2 ) pathFree = he…" at bounding box center [532, 197] width 192 height 218
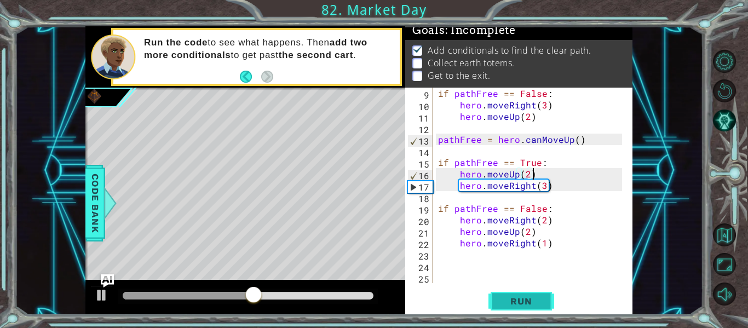
type textarea "hero.moveUp(2)"
click at [525, 304] on span "Run" at bounding box center [520, 301] width 43 height 11
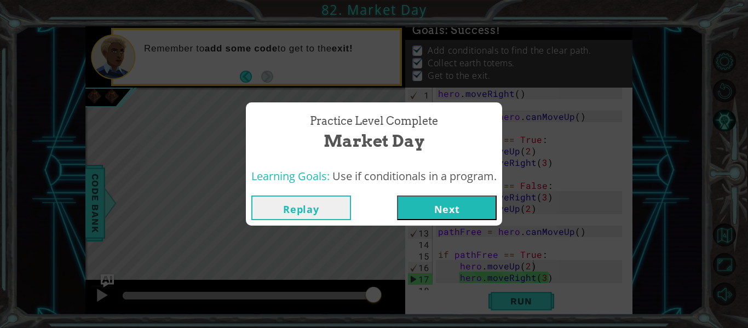
click at [438, 209] on button "Next" at bounding box center [447, 207] width 100 height 25
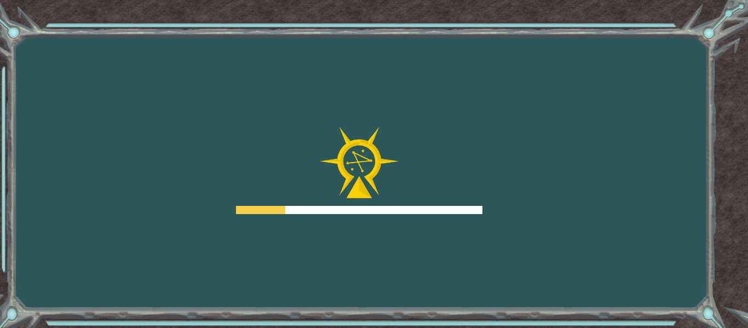
click at [439, 207] on body "Goals Error loading from server. Try refreshing the page. You'll need to join a…" at bounding box center [374, 164] width 748 height 328
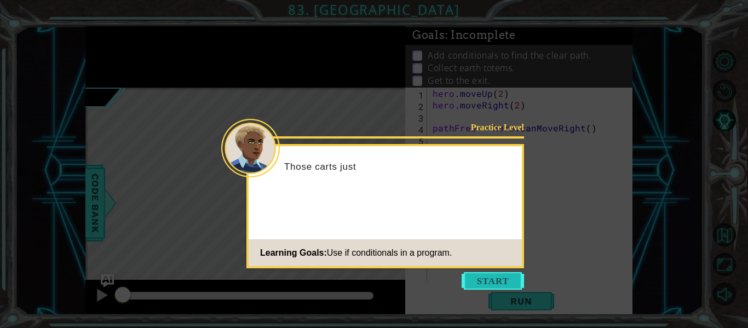
click at [476, 286] on button "Start" at bounding box center [492, 281] width 62 height 18
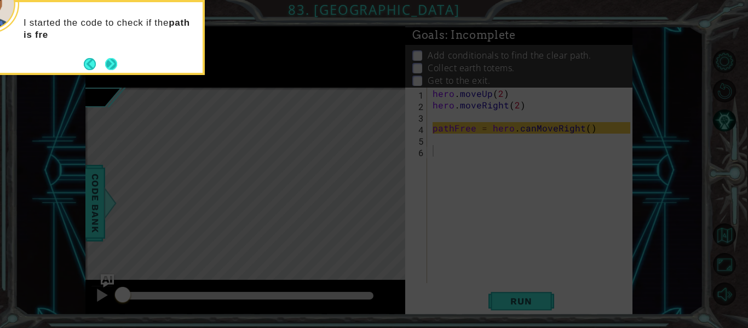
click at [114, 63] on button "Next" at bounding box center [111, 63] width 15 height 15
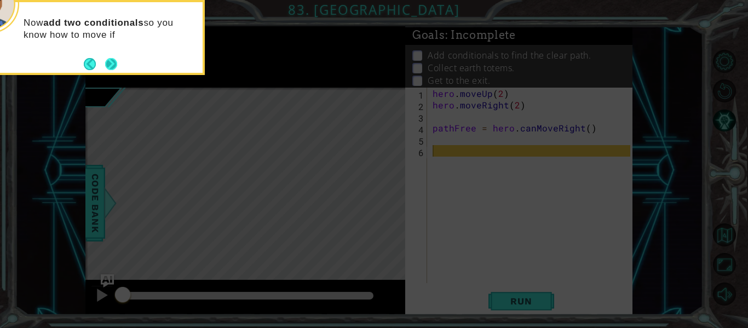
click at [105, 65] on button "Next" at bounding box center [111, 63] width 13 height 13
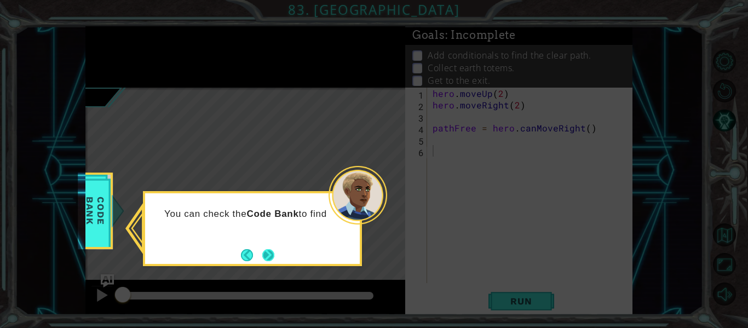
click at [265, 256] on button "Next" at bounding box center [269, 255] width 14 height 14
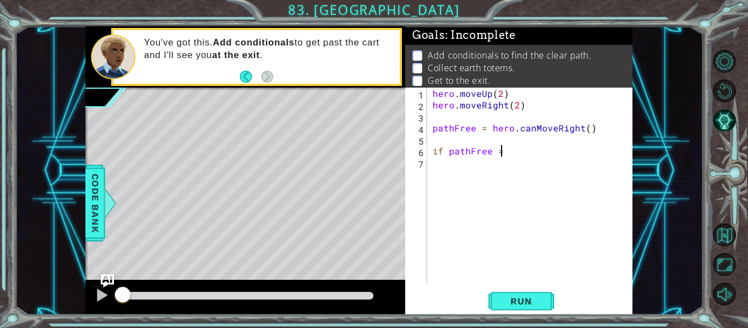
scroll to position [0, 4]
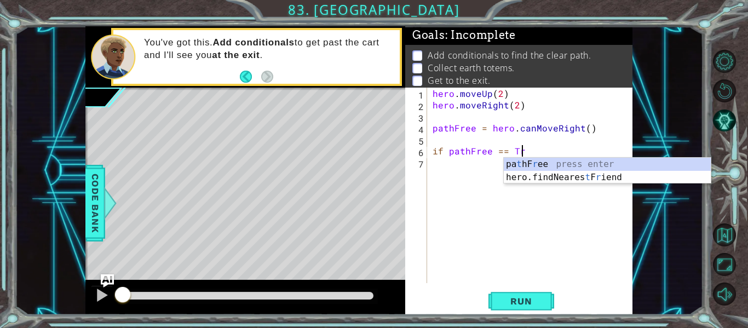
type textarea "if pathFree == True"
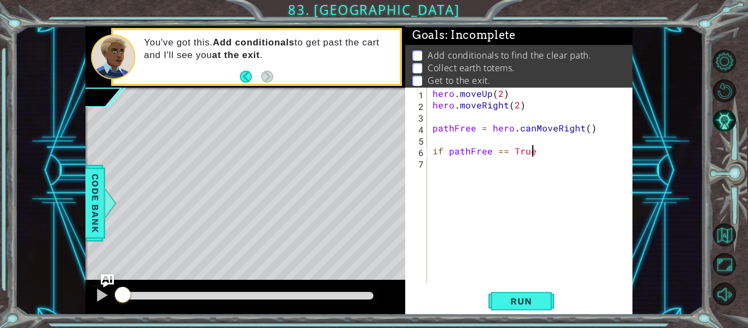
scroll to position [0, 0]
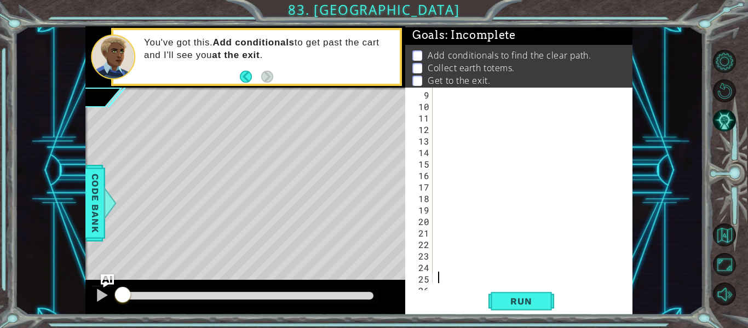
type textarea ";"
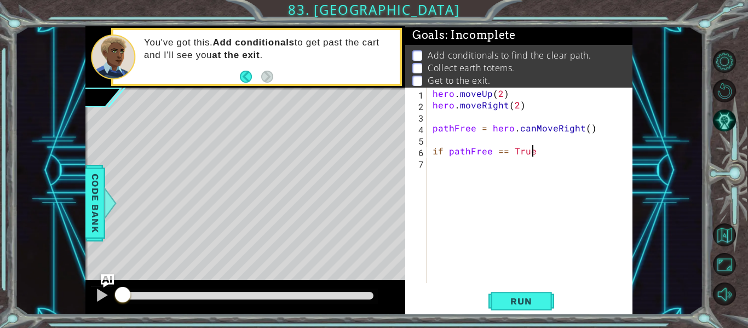
type textarea "if pathFree == True:"
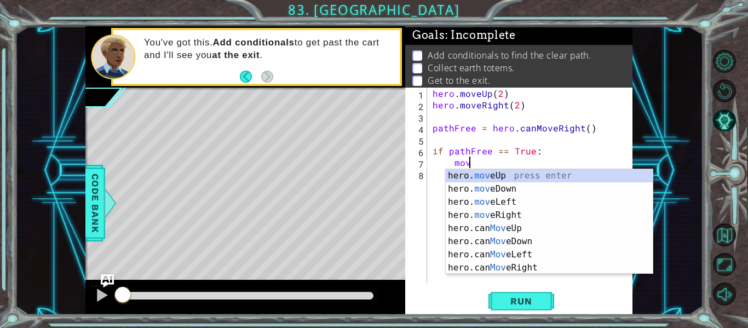
scroll to position [0, 2]
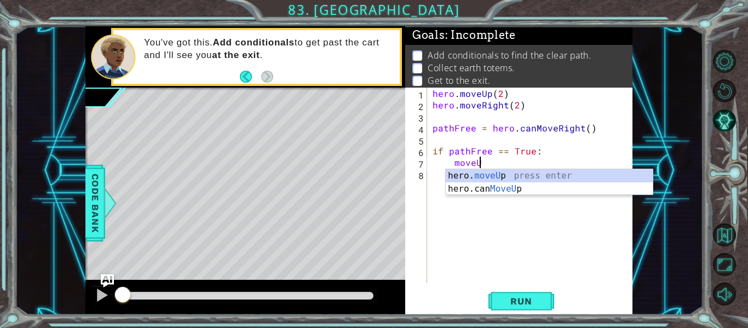
type textarea "moveUp"
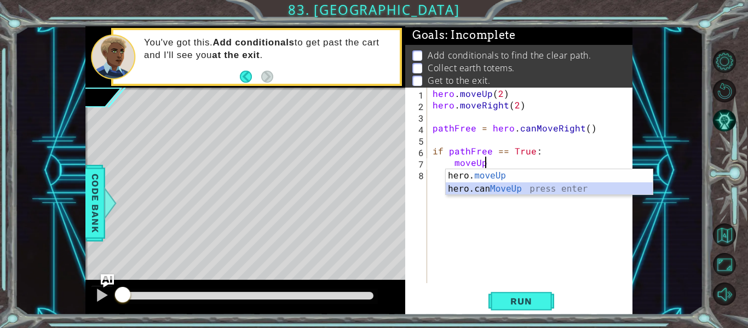
click at [455, 186] on div "hero. moveUp press enter hero.can MoveUp press enter" at bounding box center [549, 195] width 207 height 53
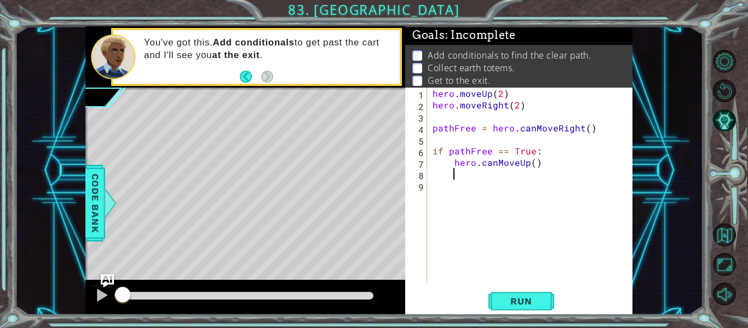
click at [531, 168] on div "hero . moveUp ( 2 ) hero . moveRight ( 2 ) pathFree = hero . canMoveRight ( ) i…" at bounding box center [532, 197] width 205 height 218
type textarea "hero.canMoveUp(2)"
click at [454, 177] on div "hero . moveUp ( 2 ) hero . moveRight ( 2 ) pathFree = hero . canMoveRight ( ) i…" at bounding box center [532, 197] width 205 height 218
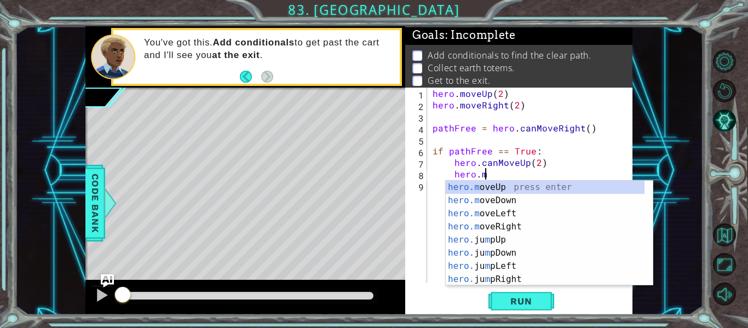
scroll to position [0, 3]
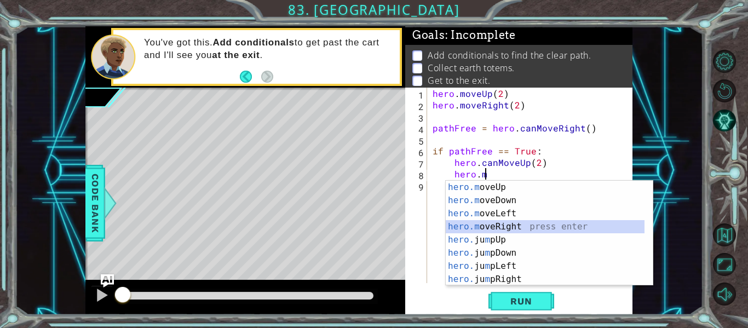
click at [511, 226] on div "hero.m oveUp press enter hero.m oveDown press enter hero.m oveLeft press enter …" at bounding box center [545, 246] width 199 height 131
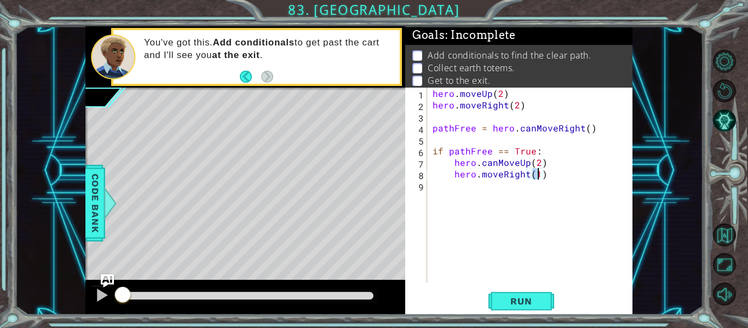
type textarea "hero.moveRight(2)"
click at [458, 190] on div "hero . moveUp ( 2 ) hero . moveRight ( 2 ) pathFree = hero . canMoveRight ( ) i…" at bounding box center [532, 197] width 205 height 218
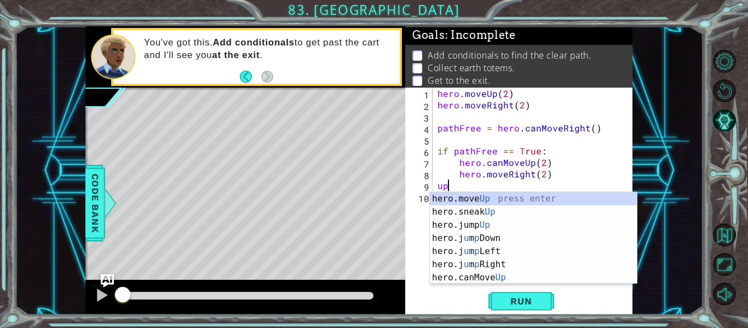
type textarea "u"
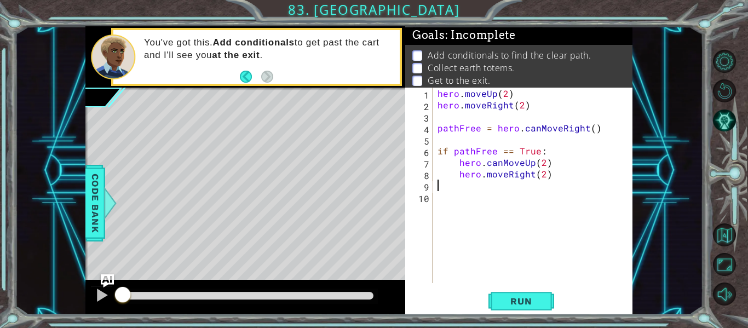
type textarea "p"
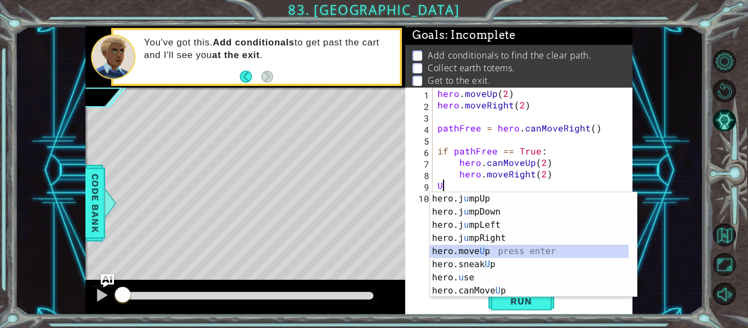
click at [484, 251] on div "hero.j u mpUp press enter hero.j u mpDown press enter hero.j u mpLeft press ent…" at bounding box center [529, 257] width 199 height 131
type textarea "hero.moveUp(1)"
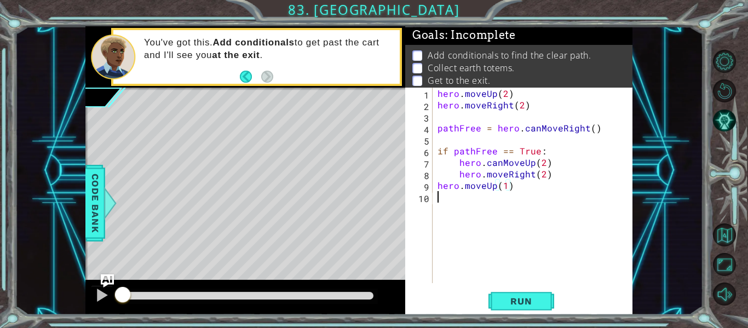
click at [443, 211] on div "hero . moveUp ( 2 ) hero . moveRight ( 2 ) pathFree = hero . canMoveRight ( ) i…" at bounding box center [535, 197] width 200 height 218
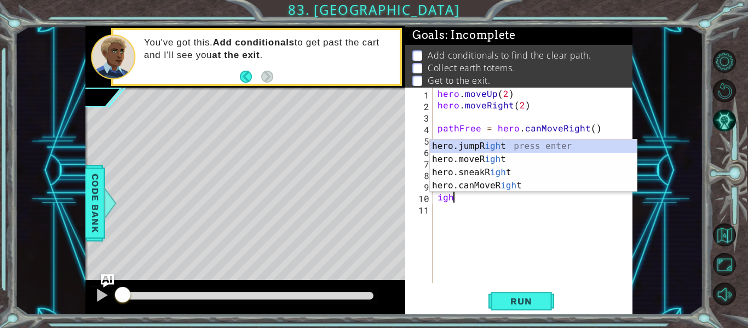
scroll to position [0, 1]
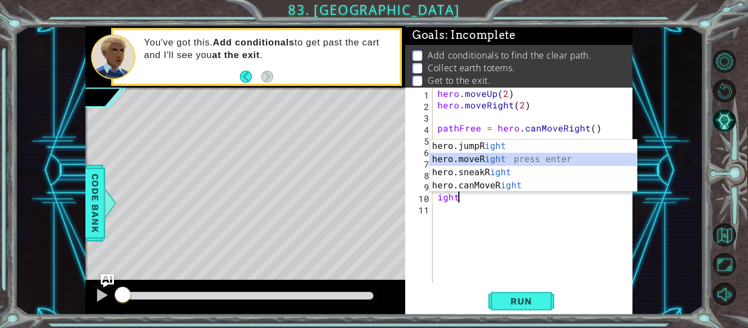
click at [483, 156] on div "hero.jumpR ight press enter hero.moveR ight press enter hero.sneakR ight press …" at bounding box center [533, 179] width 207 height 79
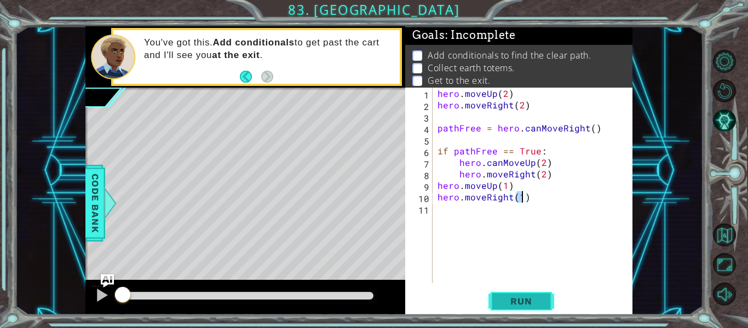
type textarea "hero.moveRight(1)"
click at [510, 299] on span "Run" at bounding box center [520, 301] width 43 height 11
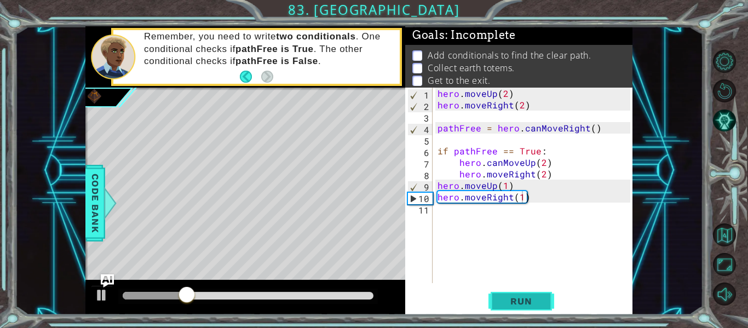
click at [507, 299] on span "Run" at bounding box center [520, 301] width 43 height 11
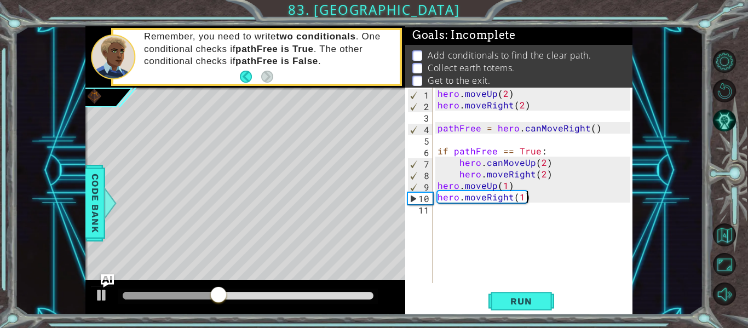
click at [535, 196] on div "hero . moveUp ( 2 ) hero . moveRight ( 2 ) pathFree = hero . canMoveRight ( ) i…" at bounding box center [535, 197] width 200 height 218
click at [446, 214] on div "hero . moveUp ( 2 ) hero . moveRight ( 2 ) pathFree = hero . canMoveRight ( ) i…" at bounding box center [535, 197] width 200 height 218
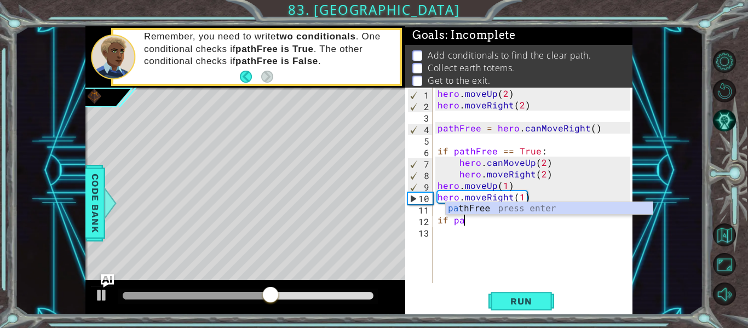
scroll to position [0, 2]
click at [461, 207] on div "path Free press enter" at bounding box center [549, 221] width 207 height 39
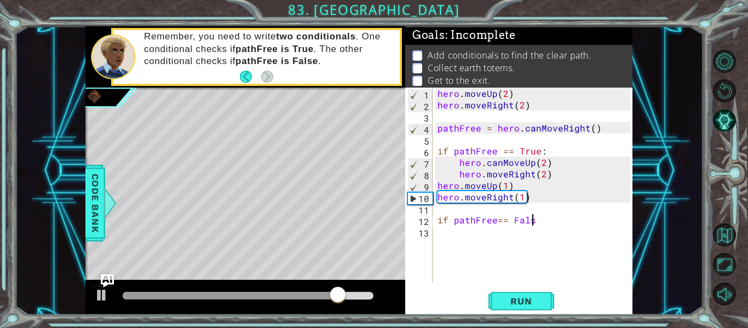
scroll to position [0, 5]
type textarea "if pathFree== False:"
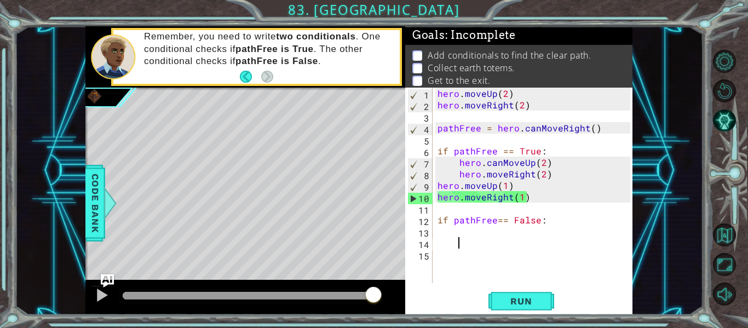
scroll to position [0, 0]
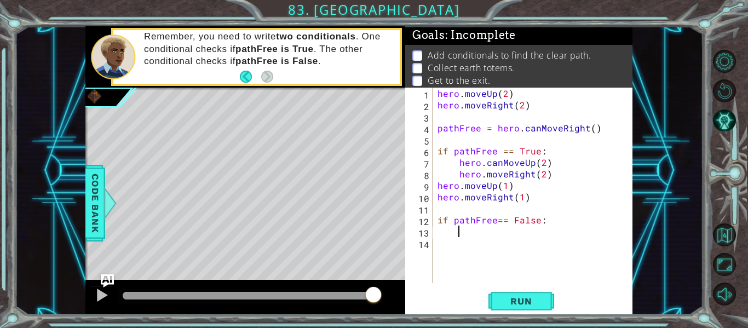
click at [493, 222] on div "hero . moveUp ( 2 ) hero . moveRight ( 2 ) pathFree = hero . canMoveRight ( ) i…" at bounding box center [535, 197] width 200 height 218
type textarea "if pathFree == False:"
click at [463, 234] on div "hero . moveUp ( 2 ) hero . moveRight ( 2 ) pathFree = hero . canMoveRight ( ) i…" at bounding box center [535, 197] width 200 height 218
click at [540, 298] on span "Run" at bounding box center [520, 301] width 43 height 11
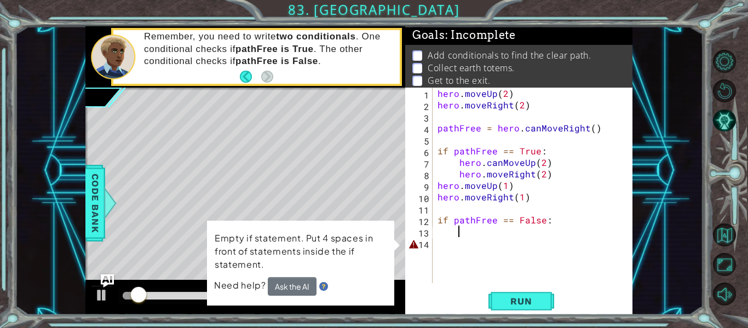
click at [562, 220] on div "hero . moveUp ( 2 ) hero . moveRight ( 2 ) pathFree = hero . canMoveRight ( ) i…" at bounding box center [535, 197] width 200 height 218
type textarea "if pathFree == False:"
click at [524, 295] on button "Run" at bounding box center [521, 301] width 66 height 22
click at [446, 242] on div "hero . moveUp ( 2 ) hero . moveRight ( 2 ) pathFree = hero . canMoveRight ( ) i…" at bounding box center [535, 197] width 200 height 218
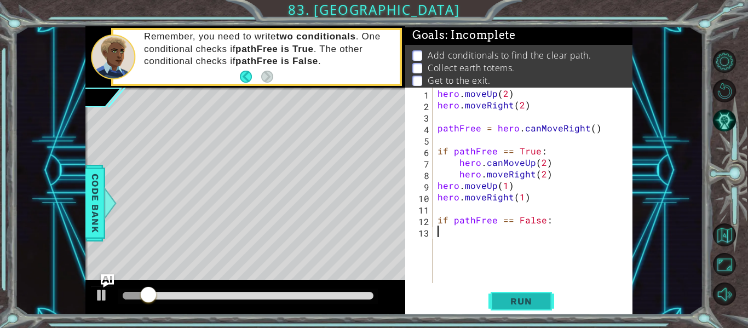
click at [512, 301] on span "Run" at bounding box center [520, 301] width 43 height 11
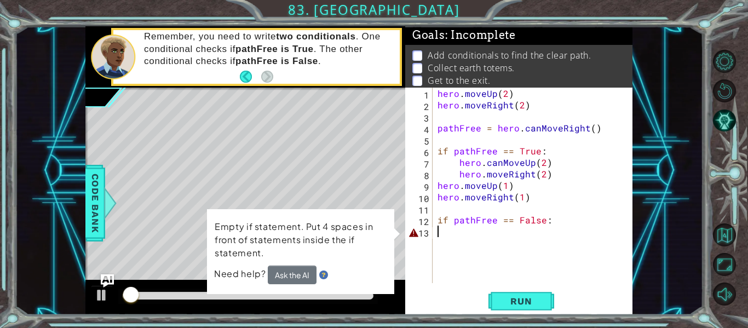
click at [553, 222] on div "hero . moveUp ( 2 ) hero . moveRight ( 2 ) pathFree = hero . canMoveRight ( ) i…" at bounding box center [535, 197] width 200 height 218
type textarea "if pathFree == False:"
click at [466, 229] on div "hero . moveUp ( 2 ) hero . moveRight ( 2 ) pathFree = hero . canMoveRight ( ) i…" at bounding box center [535, 197] width 200 height 218
type textarea "if pathFree == False:"
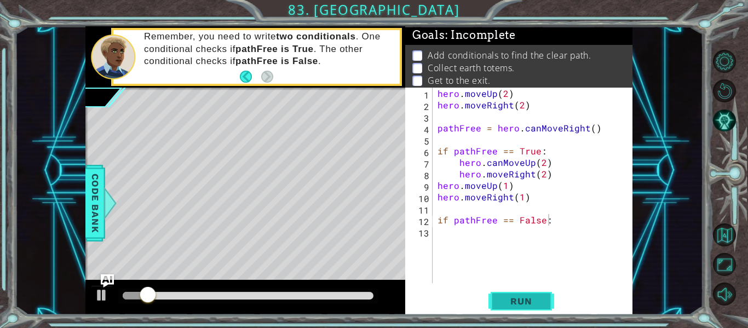
click at [506, 303] on span "Run" at bounding box center [520, 301] width 43 height 11
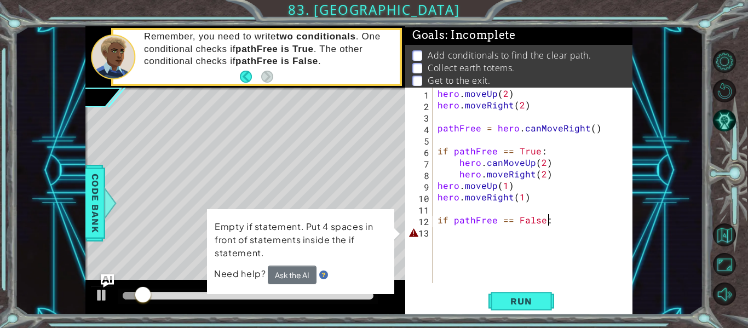
click at [457, 234] on div "hero . moveUp ( 2 ) hero . moveRight ( 2 ) pathFree = hero . canMoveRight ( ) i…" at bounding box center [535, 197] width 200 height 218
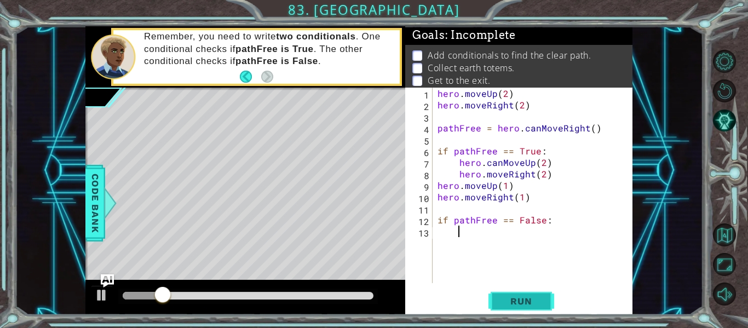
click at [513, 306] on span "Run" at bounding box center [520, 301] width 43 height 11
type textarea "if pathFree == False:"
click at [508, 297] on span "Run" at bounding box center [520, 301] width 43 height 11
click at [525, 291] on button "Run" at bounding box center [521, 301] width 66 height 22
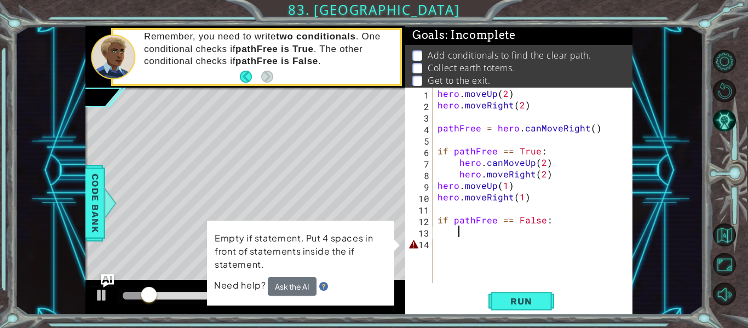
click at [484, 236] on div "hero . moveUp ( 2 ) hero . moveRight ( 2 ) pathFree = hero . canMoveRight ( ) i…" at bounding box center [535, 197] width 200 height 218
click at [487, 242] on div "hero . moveUp ( 2 ) hero . moveRight ( 2 ) pathFree = hero . canMoveRight ( ) i…" at bounding box center [535, 197] width 200 height 218
click at [469, 226] on div "hero . moveUp ( 2 ) hero . moveRight ( 2 ) pathFree = hero . canMoveRight ( ) i…" at bounding box center [535, 197] width 200 height 218
type textarea "if pathFree == False:"
click at [490, 230] on div "hero . moveUp ( 2 ) hero . moveRight ( 2 ) pathFree = hero . canMoveRight ( ) i…" at bounding box center [535, 197] width 200 height 218
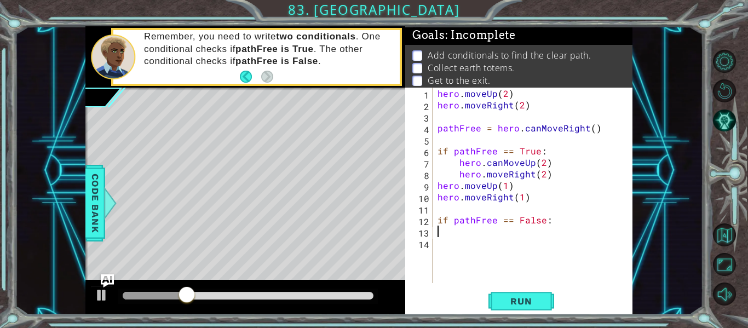
type textarea "if pathFree == False:"
drag, startPoint x: 506, startPoint y: 294, endPoint x: 425, endPoint y: 258, distance: 88.7
drag, startPoint x: 551, startPoint y: 224, endPoint x: 439, endPoint y: 221, distance: 112.3
click at [439, 221] on div "hero . moveUp ( 2 ) hero . moveRight ( 2 ) pathFree = hero . canMoveRight ( ) i…" at bounding box center [535, 197] width 200 height 218
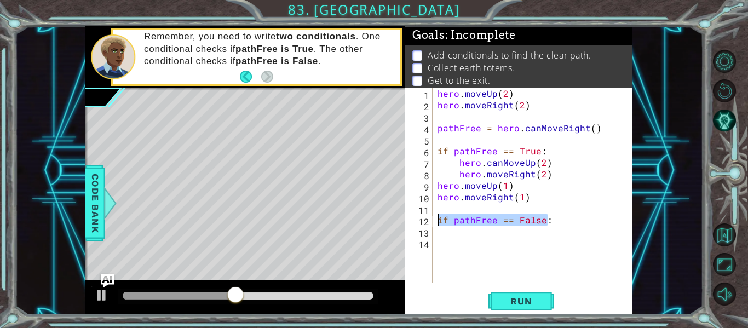
type textarea "if pathFree == False:"
click at [447, 247] on div "hero . moveUp ( 2 ) hero . moveRight ( 2 ) pathFree = hero . canMoveRight ( ) i…" at bounding box center [535, 197] width 200 height 218
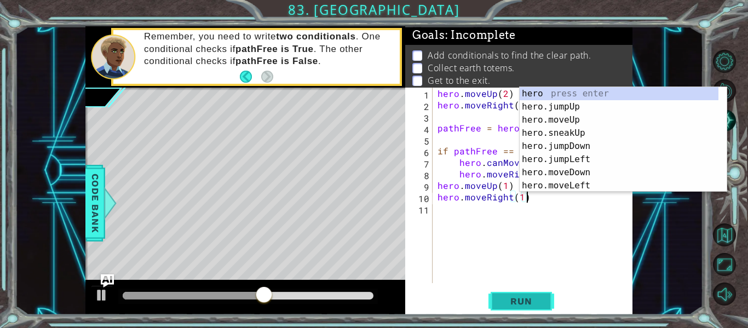
click at [506, 307] on button "Run" at bounding box center [521, 301] width 66 height 22
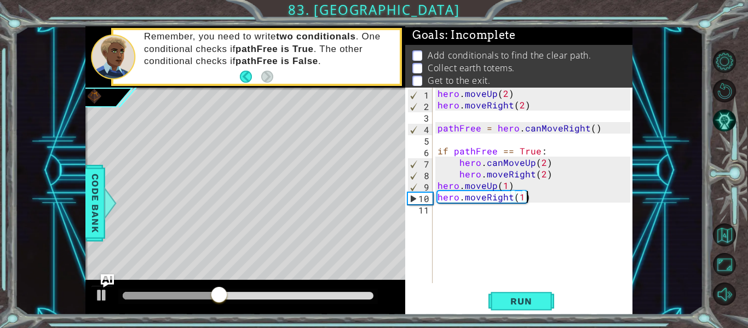
click at [539, 198] on div "hero . moveUp ( 2 ) hero . moveRight ( 2 ) pathFree = hero . canMoveRight ( ) i…" at bounding box center [535, 197] width 200 height 218
click at [509, 199] on div "hero . moveUp ( 2 ) hero . moveRight ( 2 ) pathFree = hero . canMoveRight ( ) i…" at bounding box center [535, 197] width 200 height 218
click at [507, 190] on div "hero . moveUp ( 2 ) hero . moveRight ( 2 ) pathFree = hero . canMoveRight ( ) i…" at bounding box center [535, 197] width 200 height 218
type textarea "hero.moveUp(3)"
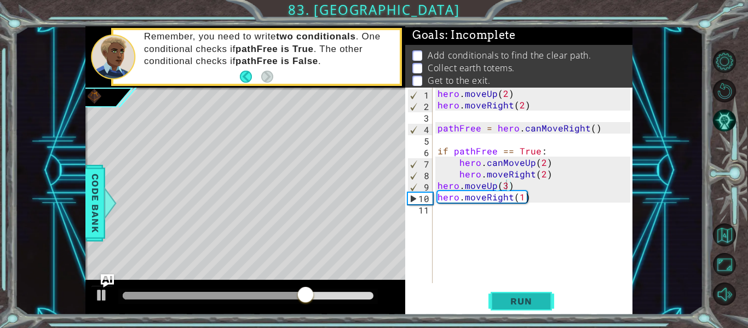
click at [531, 302] on span "Run" at bounding box center [520, 301] width 43 height 11
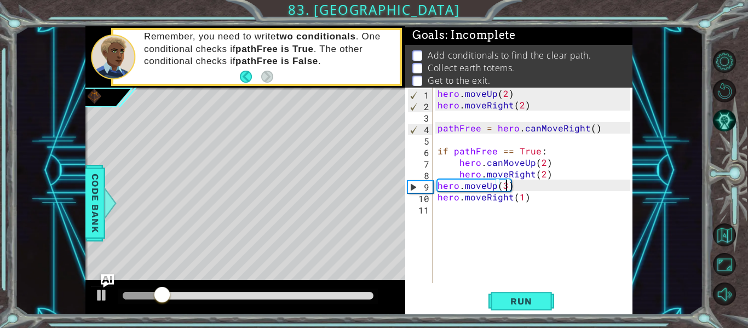
click at [499, 215] on div "hero . moveUp ( 2 ) hero . moveRight ( 2 ) pathFree = hero . canMoveRight ( ) i…" at bounding box center [535, 197] width 200 height 218
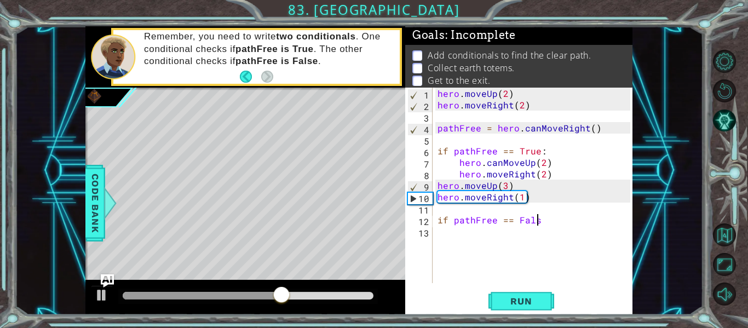
scroll to position [0, 6]
type textarea "if pathFree == False:"
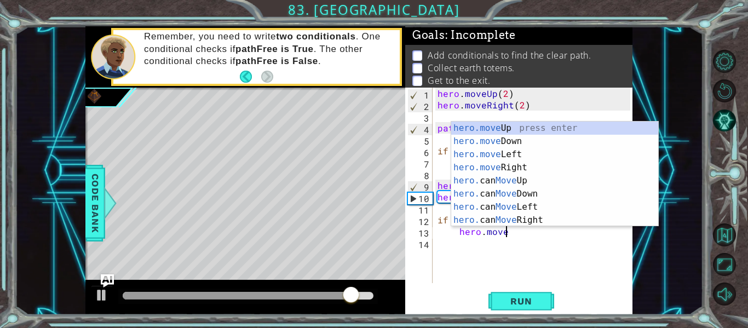
scroll to position [0, 4]
click at [492, 127] on div "hero.move Up press enter hero.move Down press enter hero.move Left press enter …" at bounding box center [554, 187] width 207 height 131
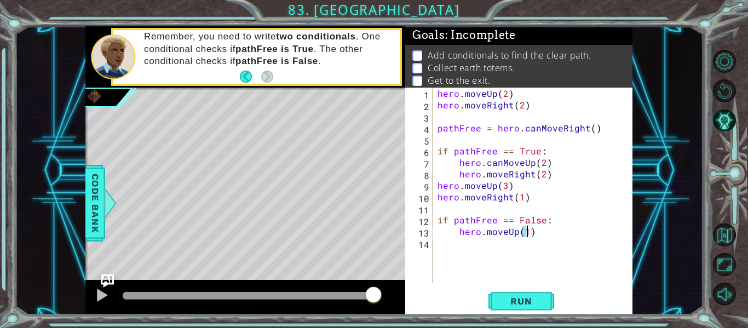
type textarea "hero.moveUp(2)"
click at [476, 240] on div "hero . moveUp ( 2 ) hero . moveRight ( 2 ) pathFree = hero . canMoveRight ( ) i…" at bounding box center [535, 197] width 200 height 218
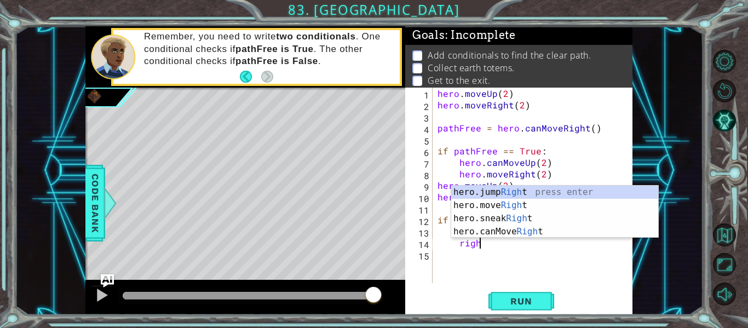
scroll to position [0, 2]
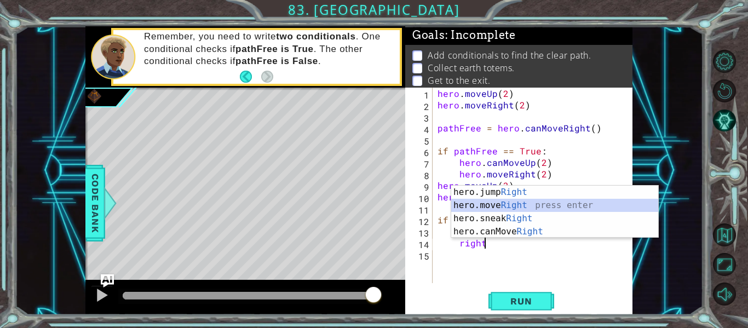
click at [498, 204] on div "hero.jump Right press enter hero.move Right press enter hero.sneak Right press …" at bounding box center [554, 225] width 207 height 79
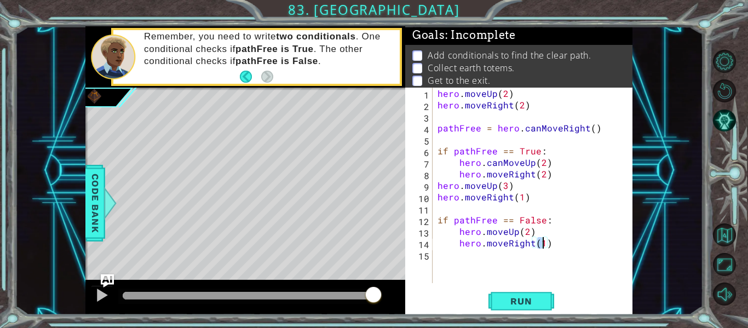
type textarea "hero.moveRight(2)"
click at [453, 253] on div "hero . moveUp ( 2 ) hero . moveRight ( 2 ) pathFree = hero . canMoveRight ( ) i…" at bounding box center [535, 197] width 200 height 218
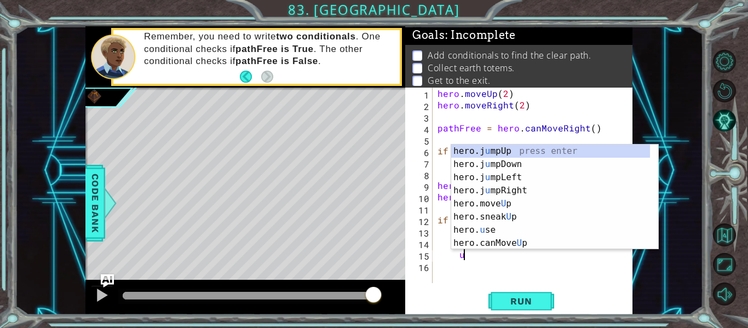
scroll to position [0, 2]
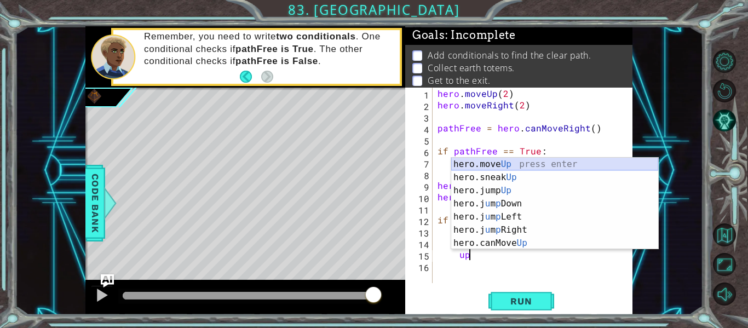
click at [482, 164] on div "hero.move Up press enter hero.sneak Up press enter hero.jump Up press enter her…" at bounding box center [554, 217] width 207 height 118
type textarea "hero.moveUp(1)"
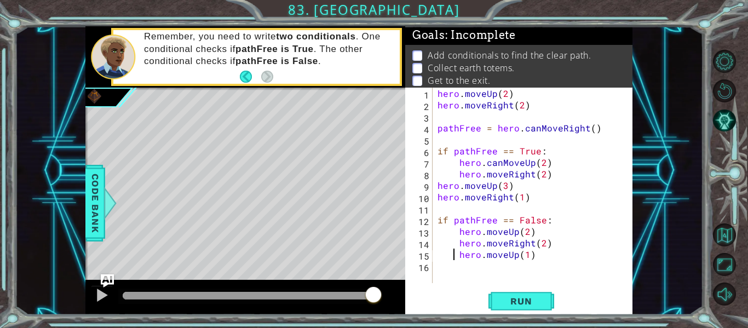
click at [454, 260] on div "hero . moveUp ( 2 ) hero . moveRight ( 2 ) pathFree = hero . canMoveRight ( ) i…" at bounding box center [535, 197] width 200 height 218
click at [431, 271] on div "16" at bounding box center [419, 267] width 25 height 11
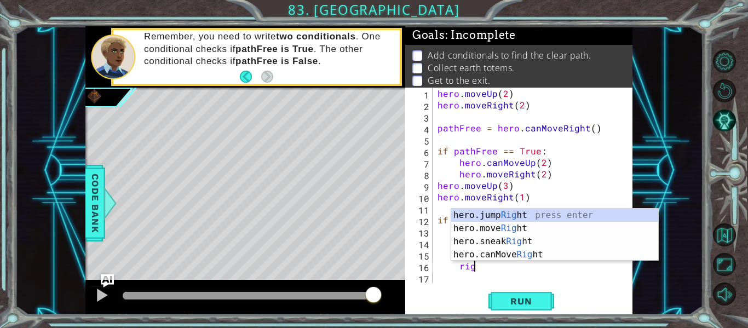
scroll to position [0, 2]
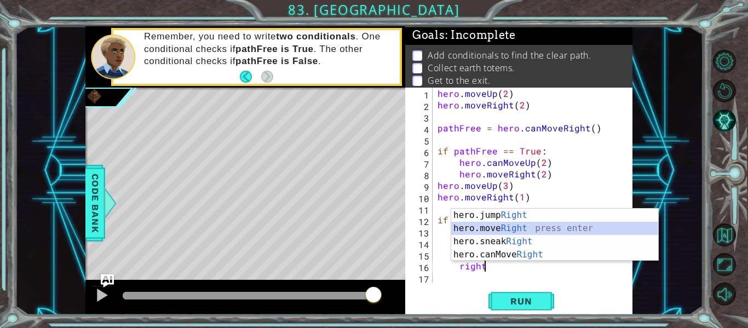
click at [483, 227] on div "hero.jump Right press enter hero.move Right press enter hero.sneak Right press …" at bounding box center [554, 248] width 207 height 79
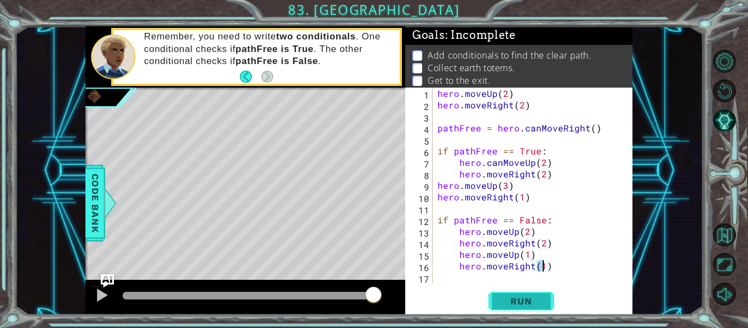
type textarea "hero.moveRight(1)"
click at [507, 307] on button "Run" at bounding box center [521, 301] width 66 height 22
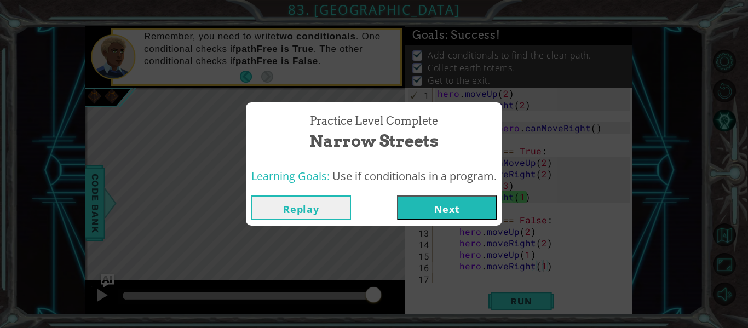
click at [444, 199] on button "Next" at bounding box center [447, 207] width 100 height 25
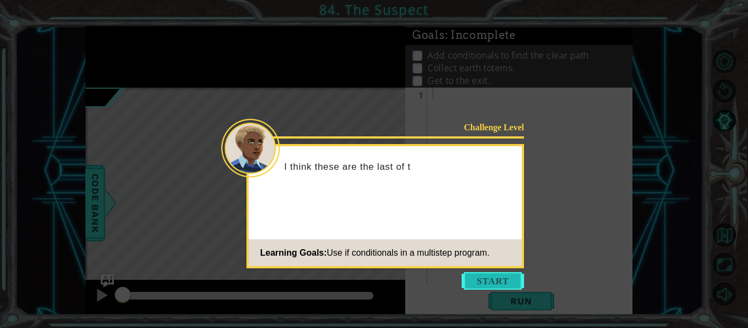
click at [481, 280] on button "Start" at bounding box center [492, 281] width 62 height 18
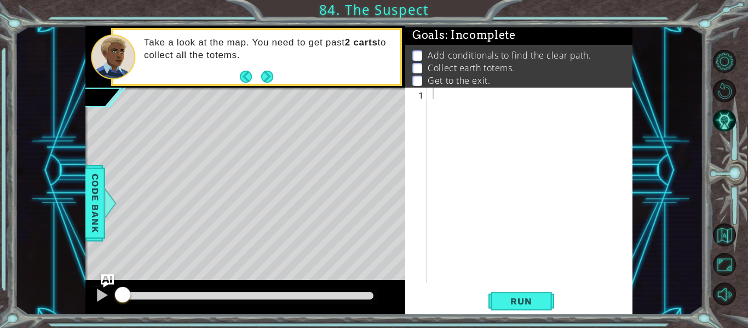
click at [476, 62] on p "Collect earth totems." at bounding box center [470, 68] width 87 height 12
click at [545, 141] on div at bounding box center [532, 197] width 205 height 218
